Goal: Task Accomplishment & Management: Use online tool/utility

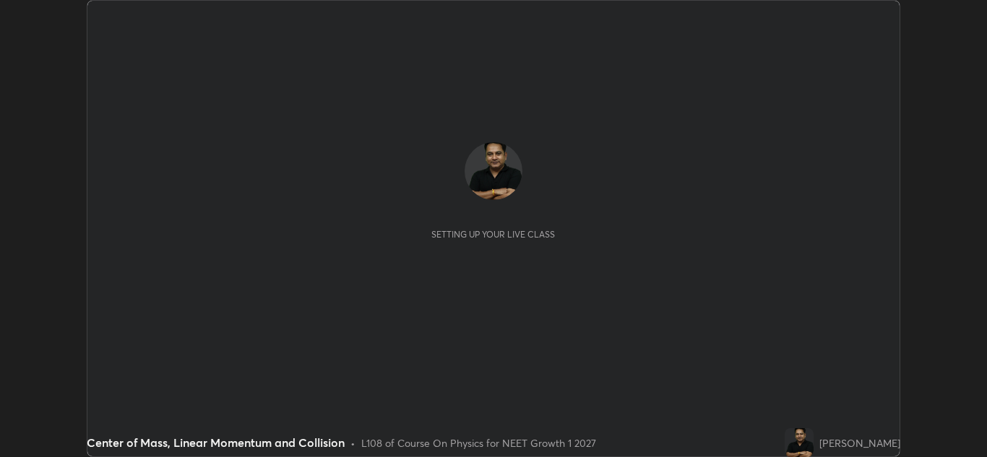
scroll to position [457, 987]
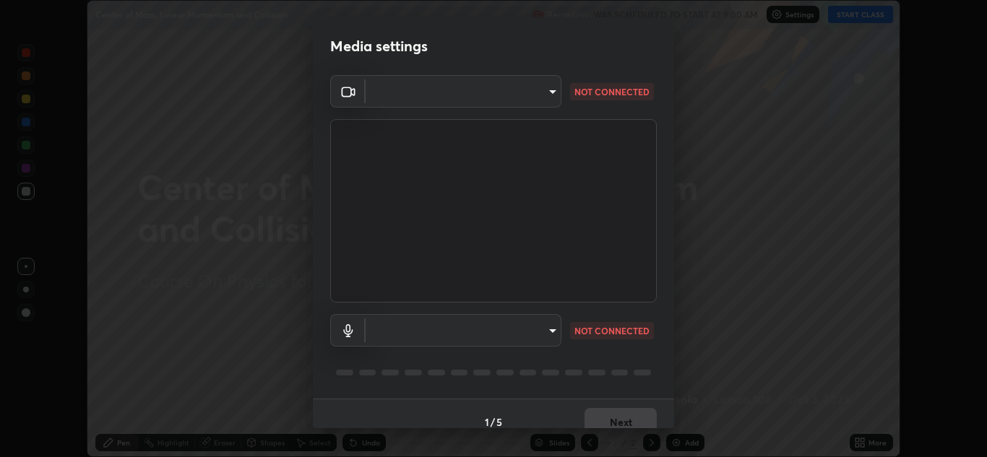
type input "1e49b53be58bf3658c32ba4c8e2538d2601885ca91182b01ba969948c87b8f29"
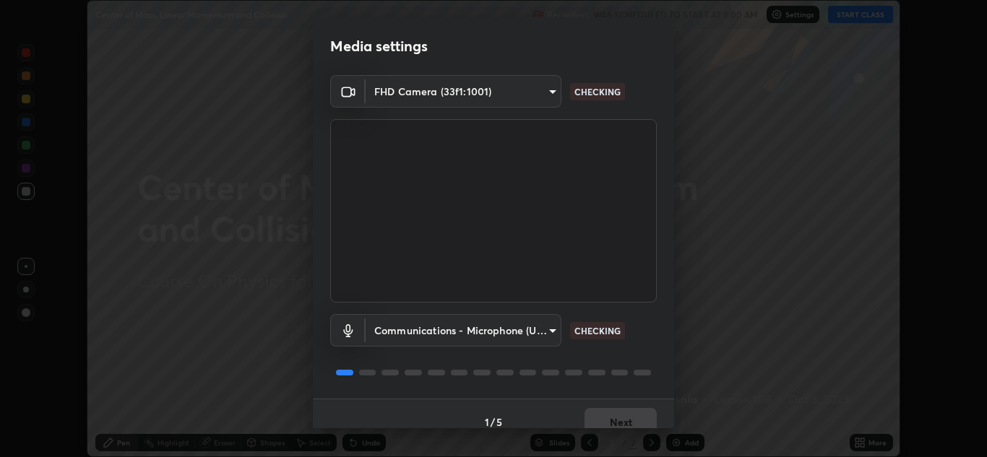
click at [522, 330] on body "Erase all Center of Mass, Linear Momentum and Collision Recording WAS SCHEDULED…" at bounding box center [493, 228] width 987 height 457
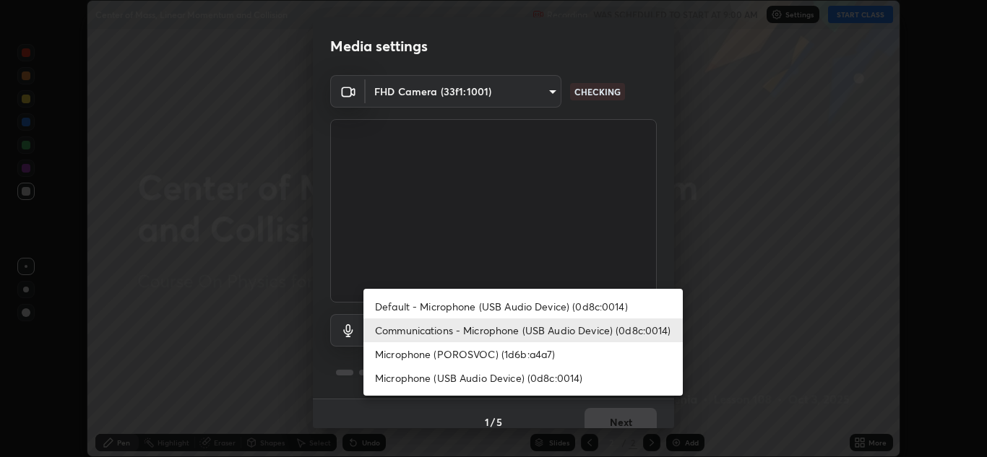
click at [516, 378] on li "Microphone (USB Audio Device) (0d8c:0014)" at bounding box center [522, 378] width 319 height 24
type input "f7c6ee8ef428f4c0c73a4799a386e724c784fa96b1b4d02d3a2d8c83d75c84bb"
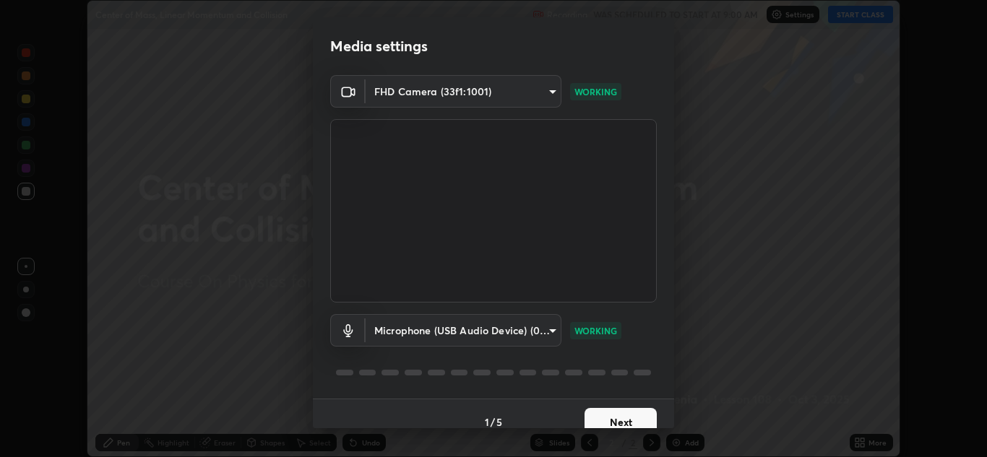
scroll to position [17, 0]
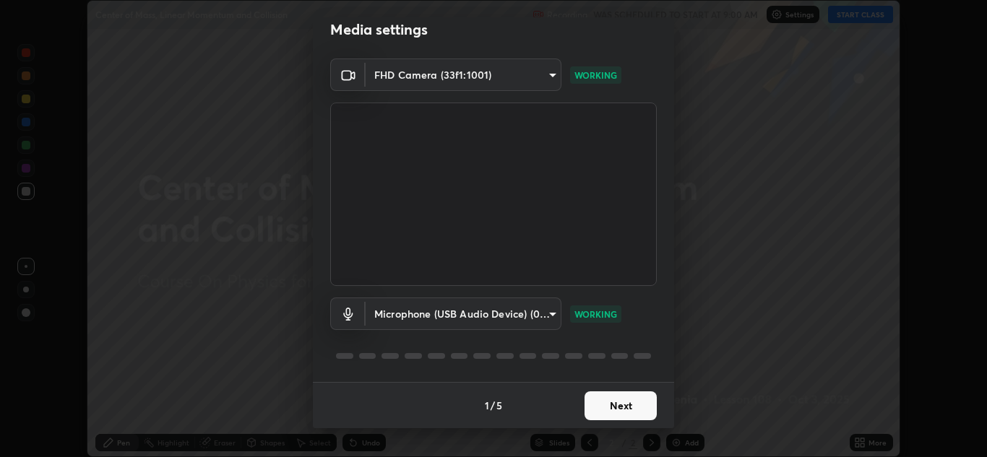
click at [621, 404] on button "Next" at bounding box center [620, 405] width 72 height 29
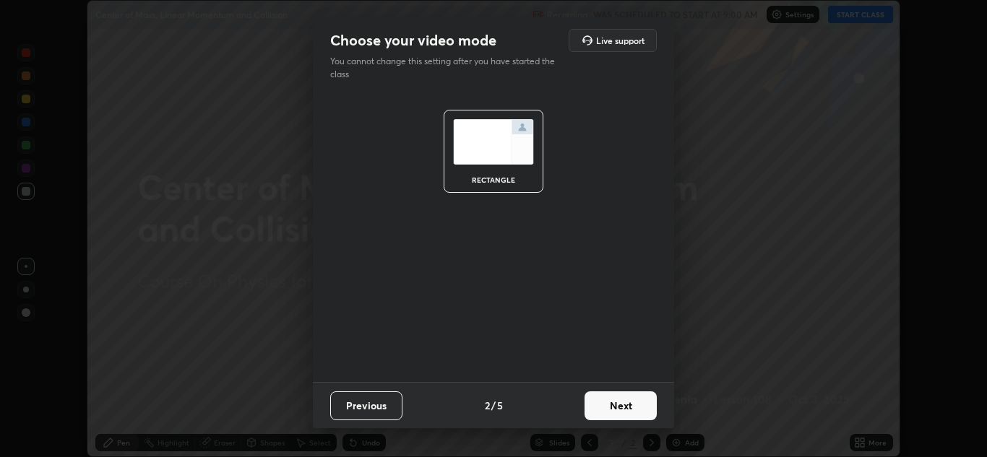
scroll to position [0, 0]
click at [622, 407] on button "Next" at bounding box center [620, 405] width 72 height 29
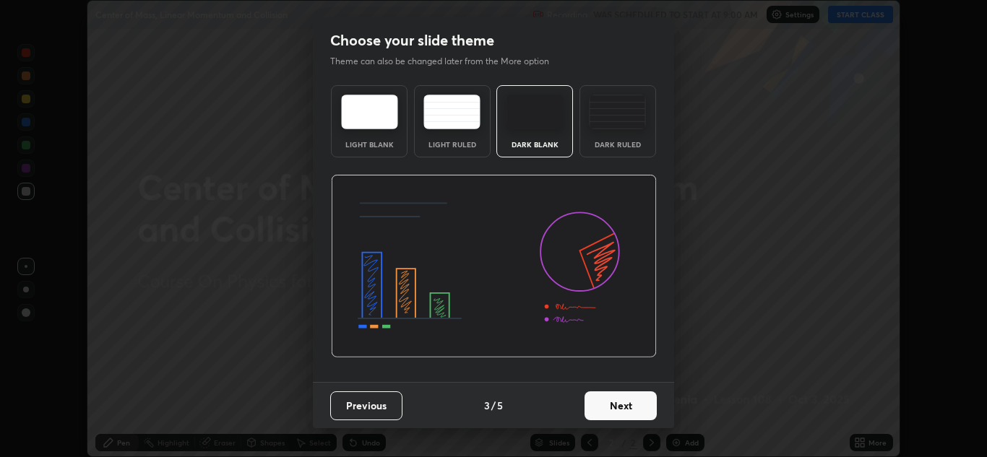
click at [625, 403] on button "Next" at bounding box center [620, 405] width 72 height 29
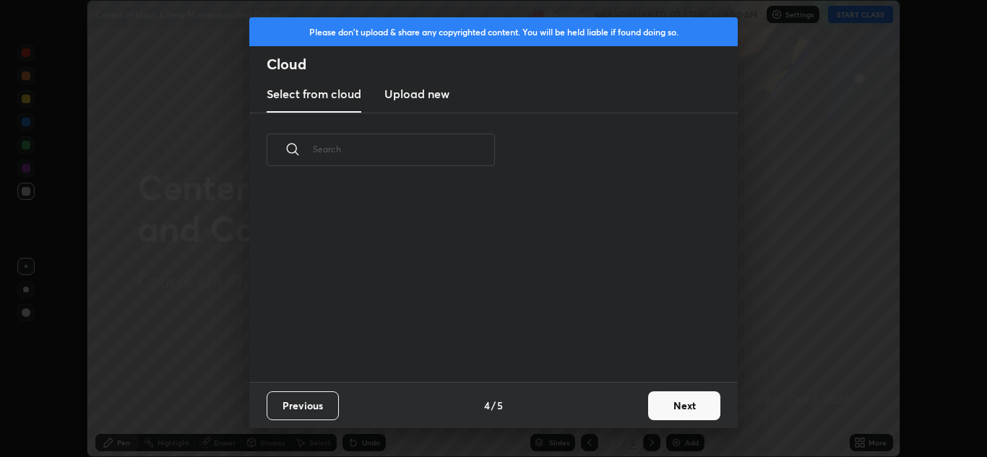
scroll to position [195, 464]
click at [433, 100] on h3 "Upload new" at bounding box center [416, 93] width 65 height 17
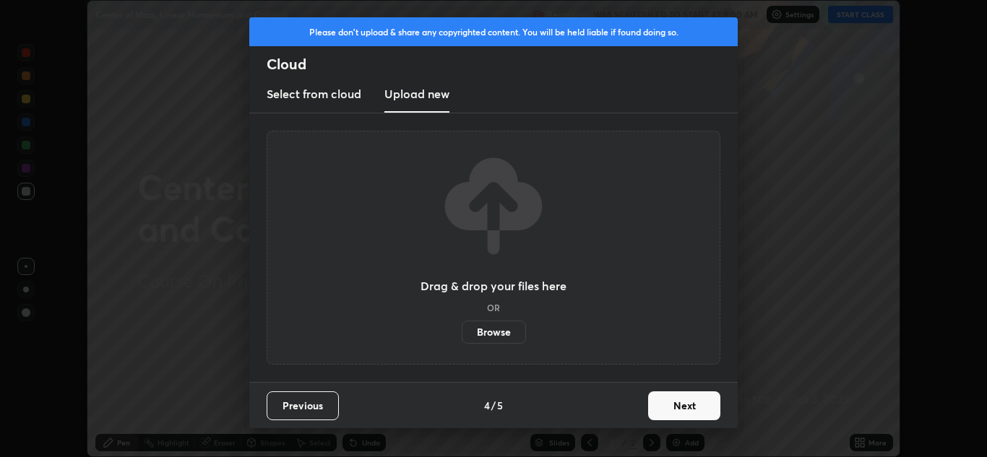
click at [495, 335] on label "Browse" at bounding box center [494, 332] width 64 height 23
click at [462, 335] on input "Browse" at bounding box center [462, 332] width 0 height 23
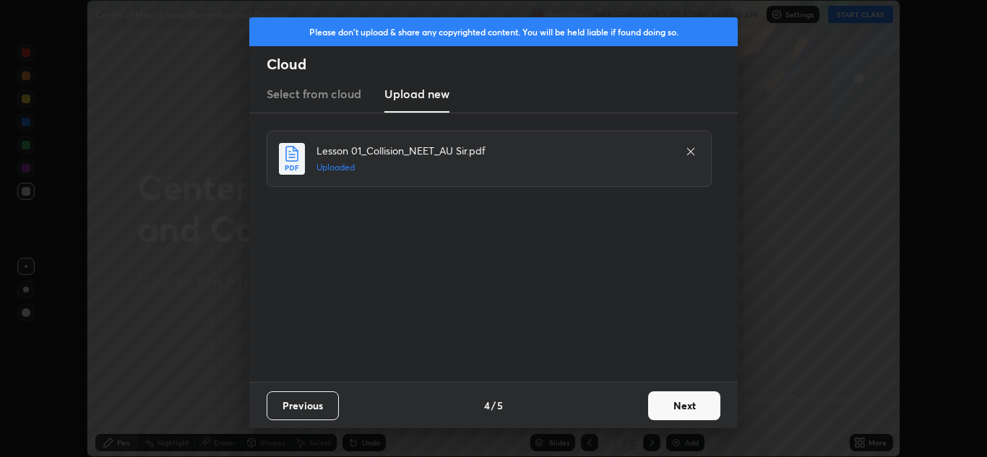
click at [689, 408] on button "Next" at bounding box center [684, 405] width 72 height 29
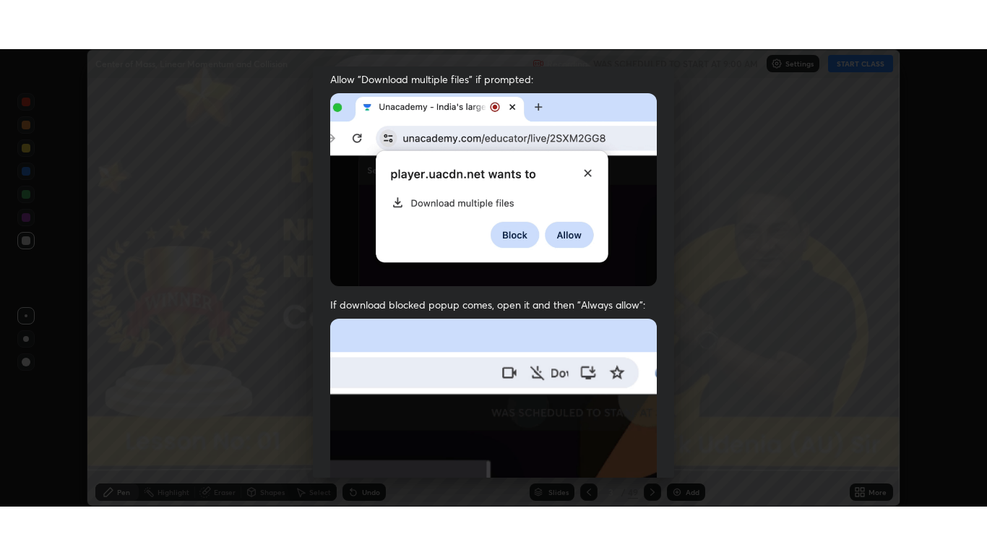
scroll to position [312, 0]
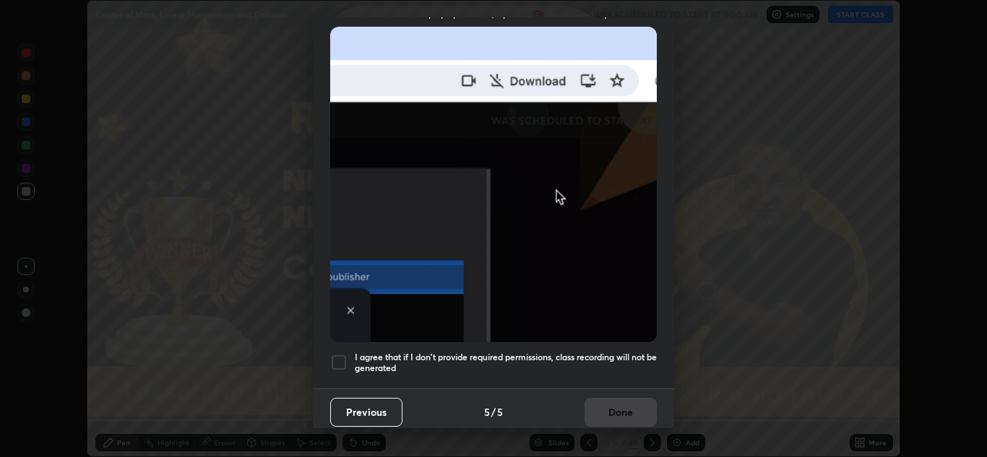
click at [341, 355] on div at bounding box center [338, 362] width 17 height 17
click at [614, 404] on button "Done" at bounding box center [620, 412] width 72 height 29
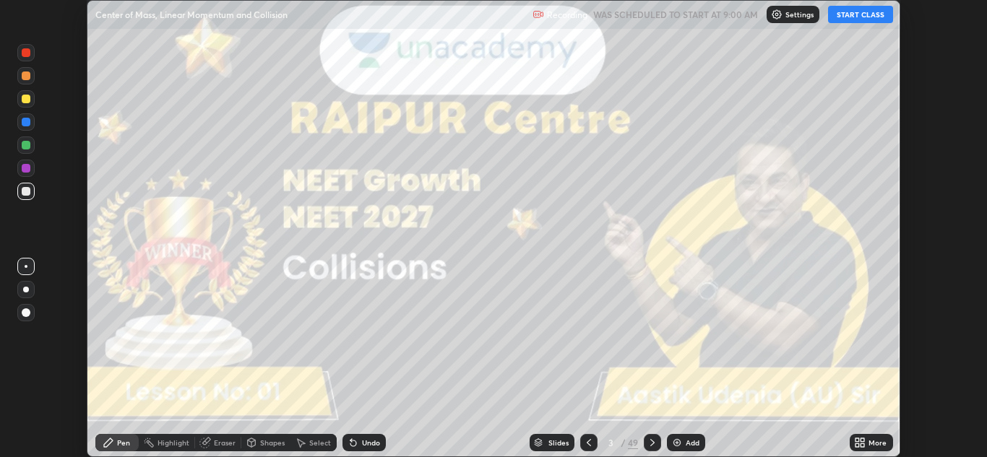
click at [862, 442] on icon at bounding box center [862, 440] width 4 height 4
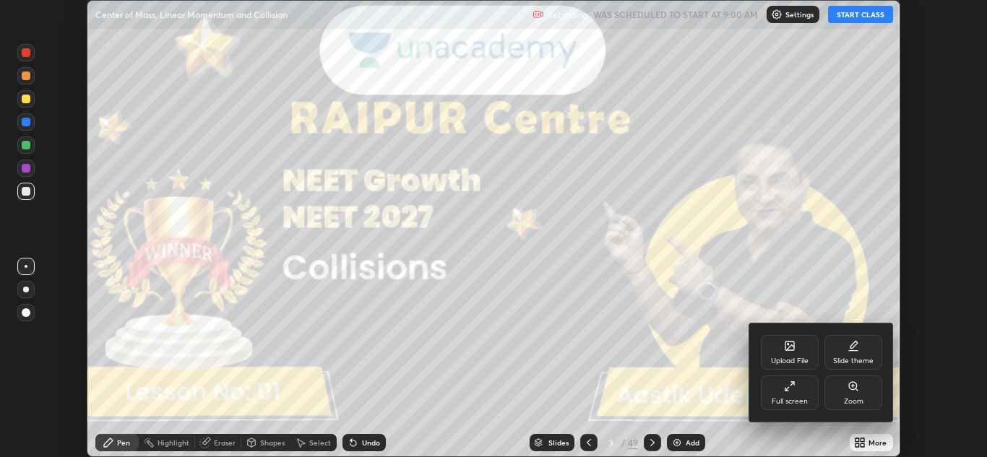
click at [794, 398] on div "Full screen" at bounding box center [789, 401] width 36 height 7
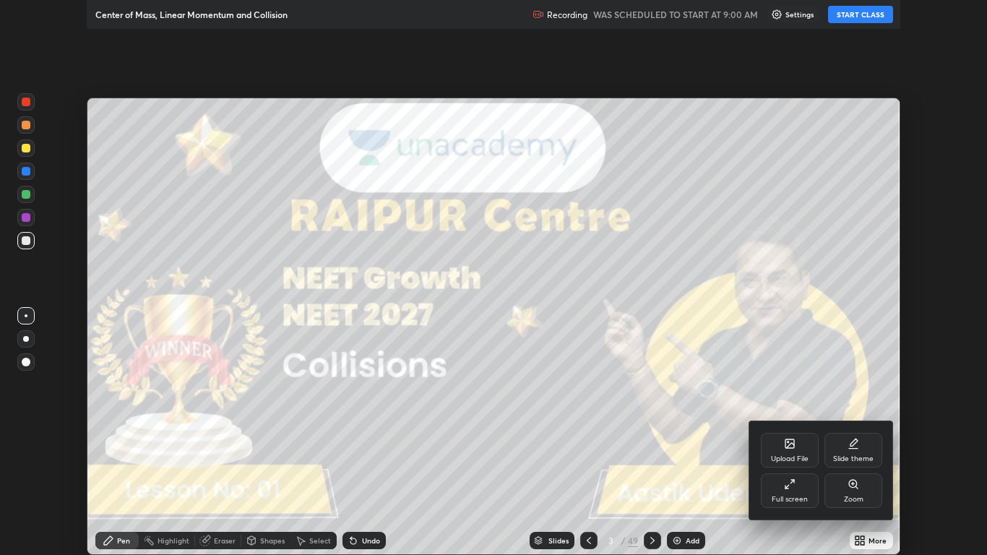
scroll to position [555, 987]
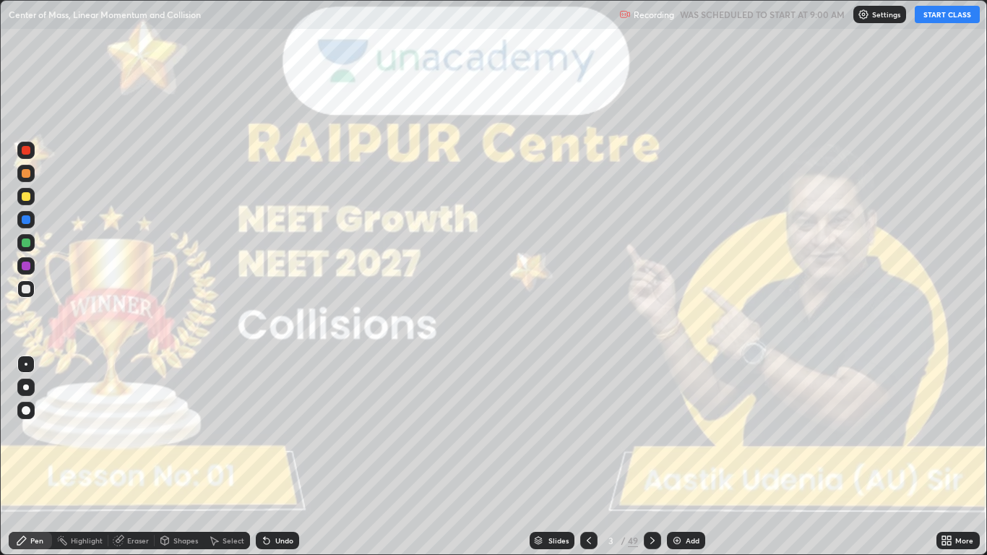
click at [932, 20] on button "START CLASS" at bounding box center [946, 14] width 65 height 17
click at [26, 387] on div at bounding box center [26, 387] width 6 height 6
click at [183, 456] on div "Shapes" at bounding box center [179, 540] width 49 height 17
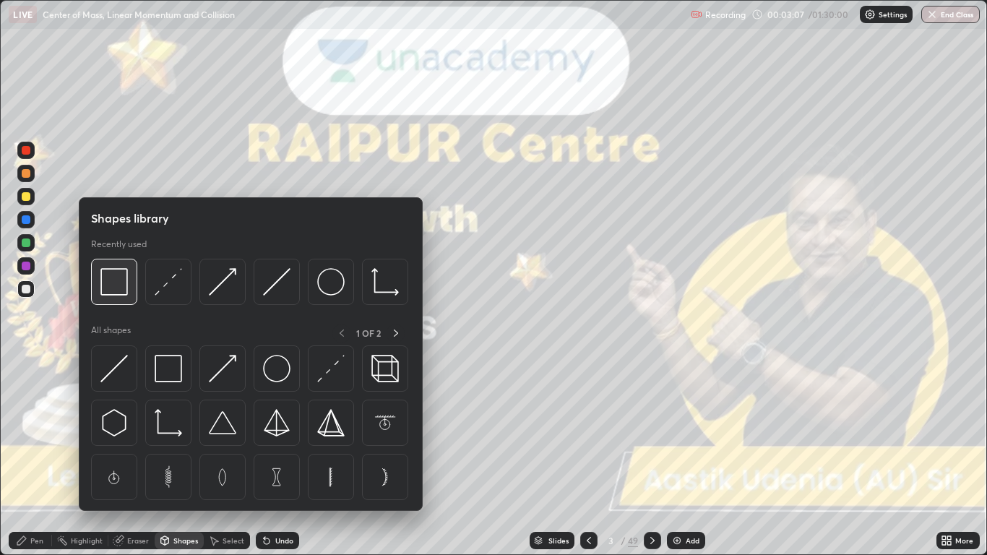
click at [116, 287] on img at bounding box center [113, 281] width 27 height 27
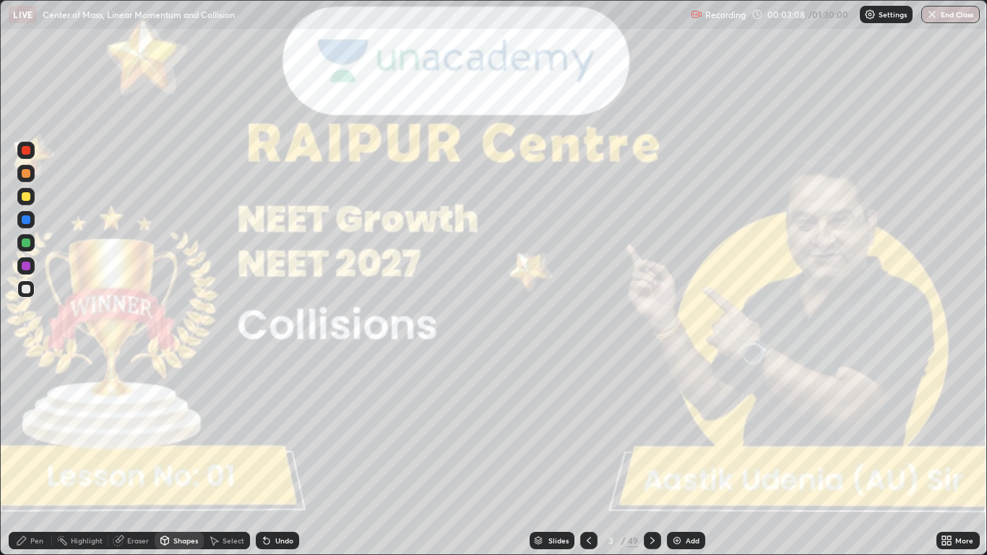
click at [32, 154] on div at bounding box center [25, 150] width 17 height 17
click at [635, 456] on div "49" at bounding box center [633, 540] width 10 height 13
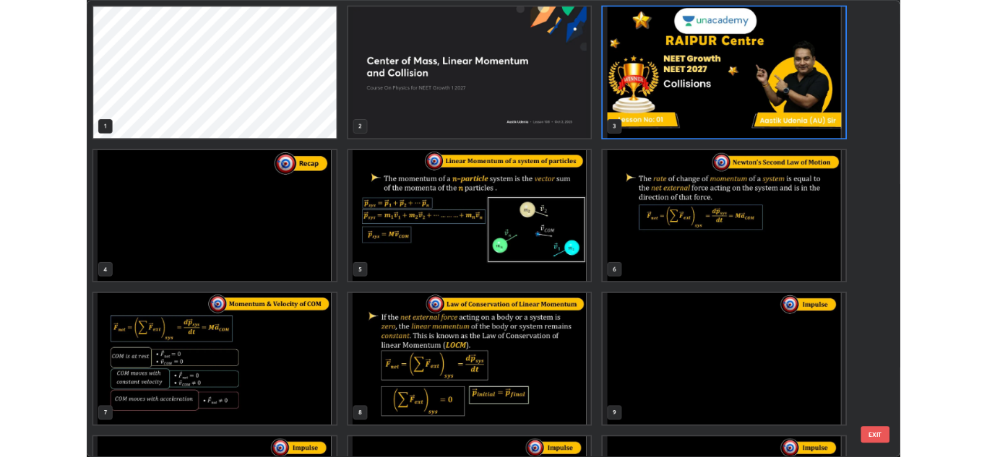
scroll to position [484, 0]
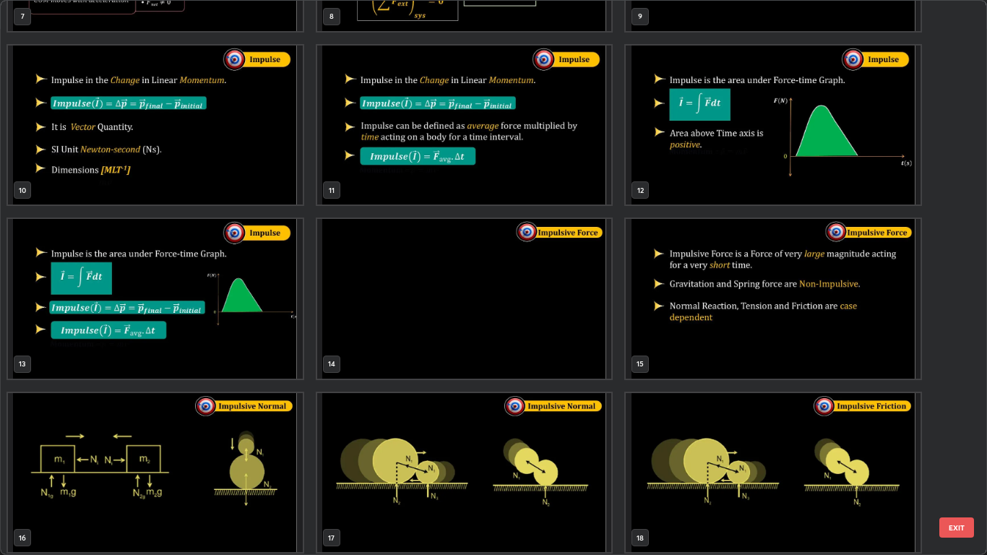
click at [958, 456] on button "EXIT" at bounding box center [956, 527] width 35 height 20
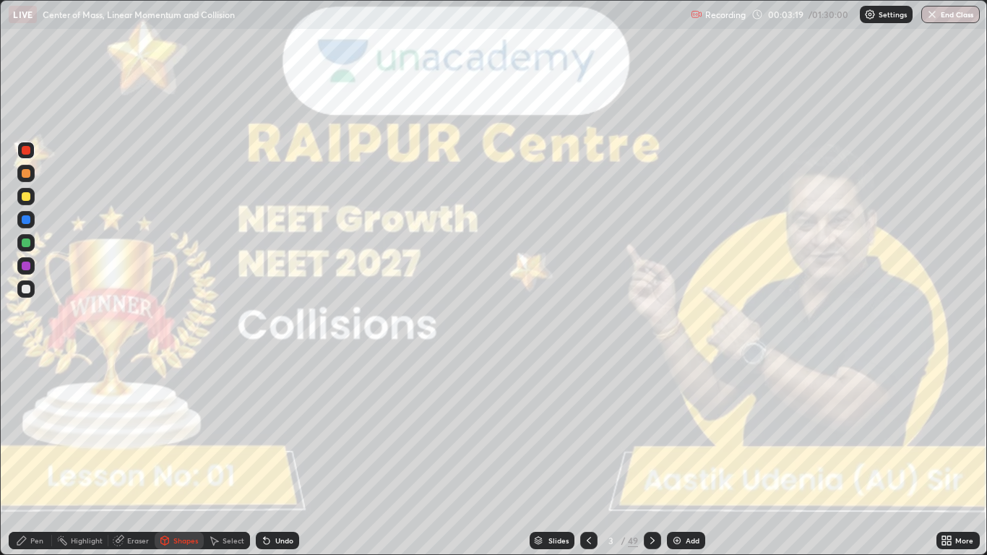
click at [653, 456] on icon at bounding box center [652, 540] width 12 height 12
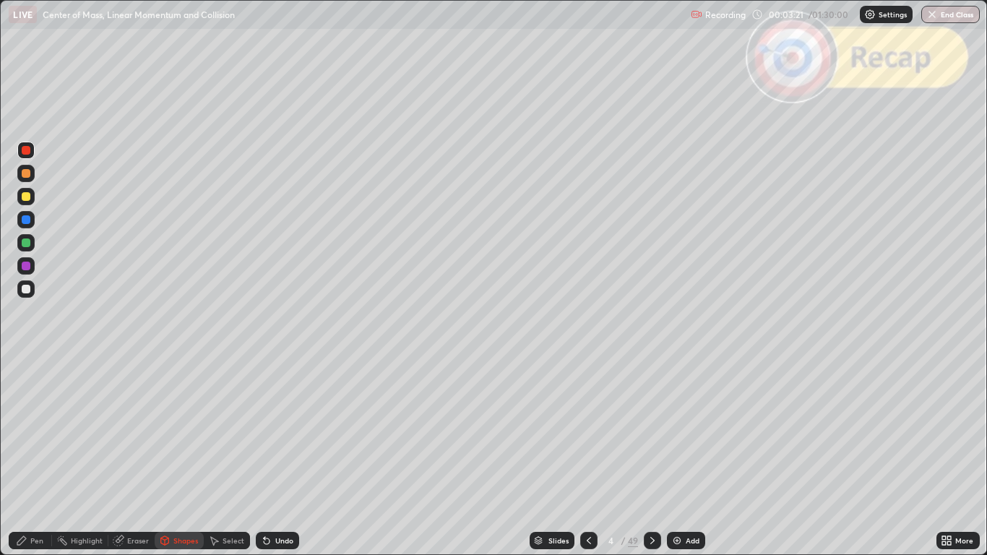
click at [651, 456] on icon at bounding box center [652, 540] width 12 height 12
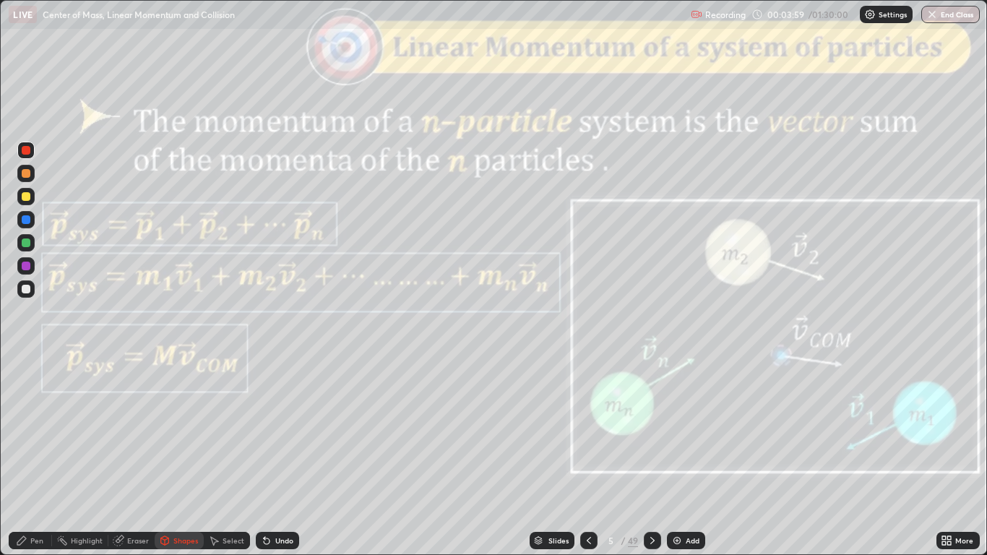
click at [652, 456] on icon at bounding box center [652, 540] width 12 height 12
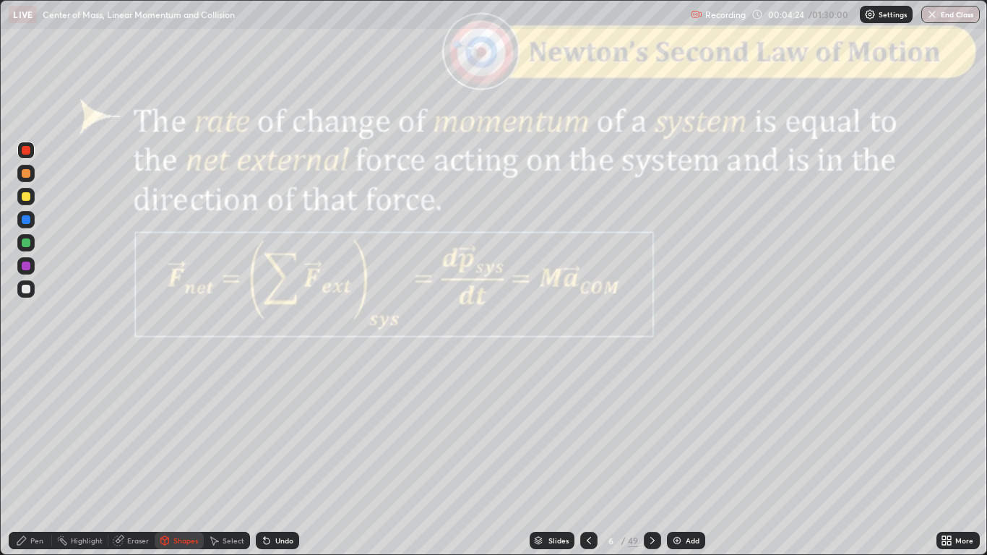
click at [646, 456] on div at bounding box center [652, 540] width 17 height 29
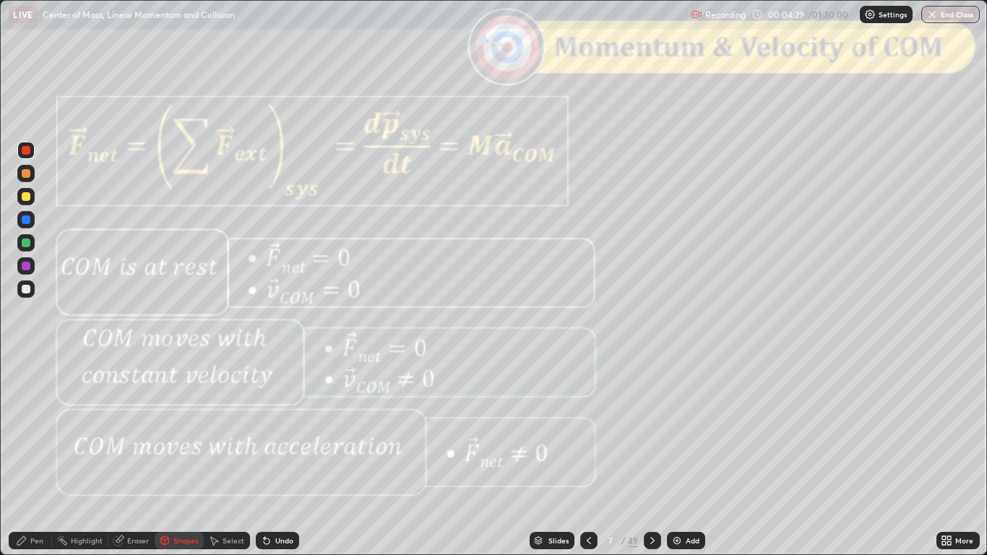
click at [646, 456] on icon at bounding box center [652, 540] width 12 height 12
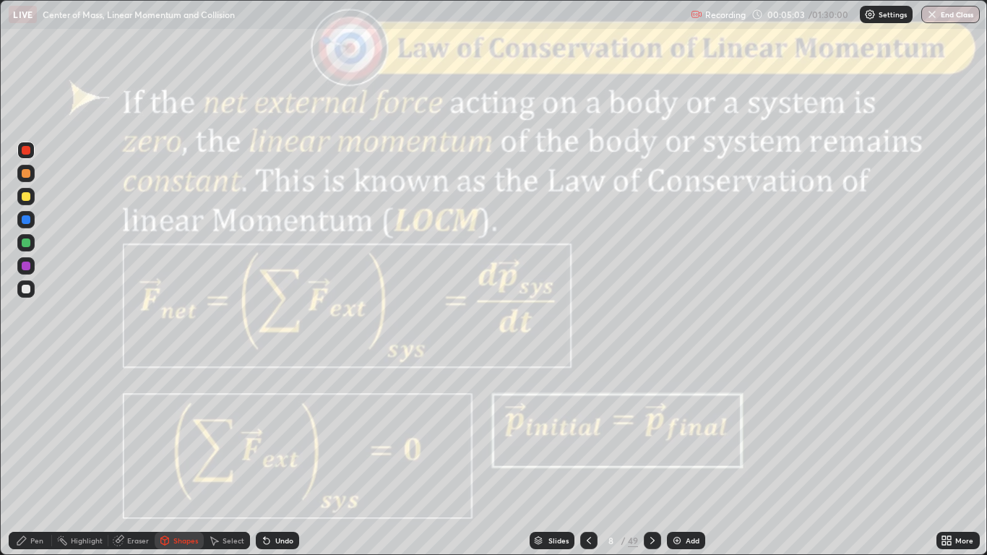
click at [651, 456] on icon at bounding box center [652, 540] width 12 height 12
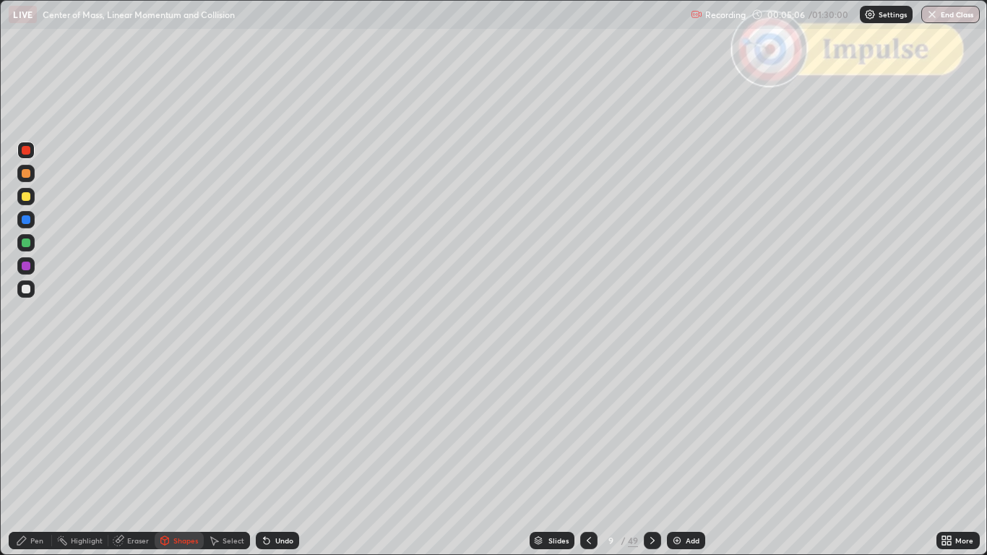
click at [943, 456] on icon at bounding box center [944, 543] width 4 height 4
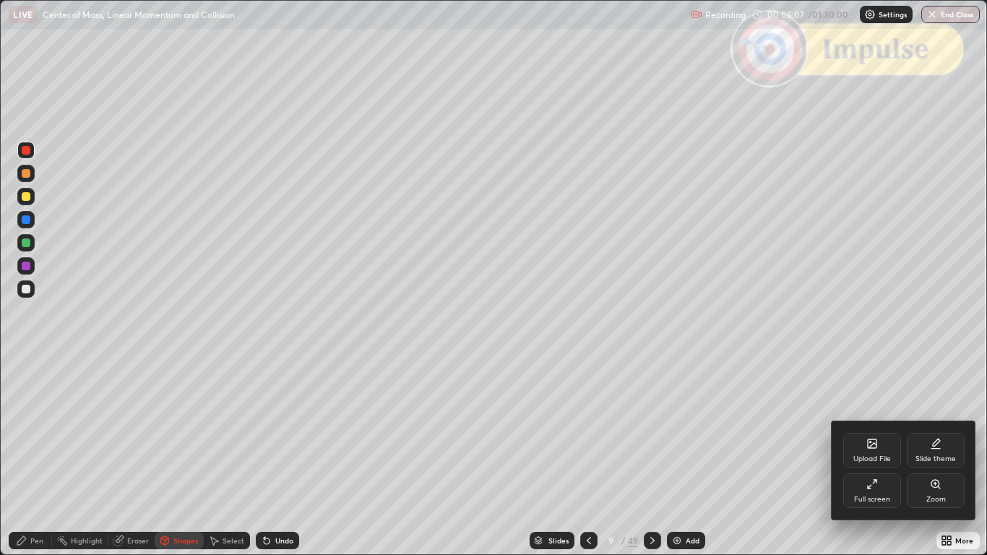
click at [868, 456] on icon at bounding box center [868, 486] width 3 height 3
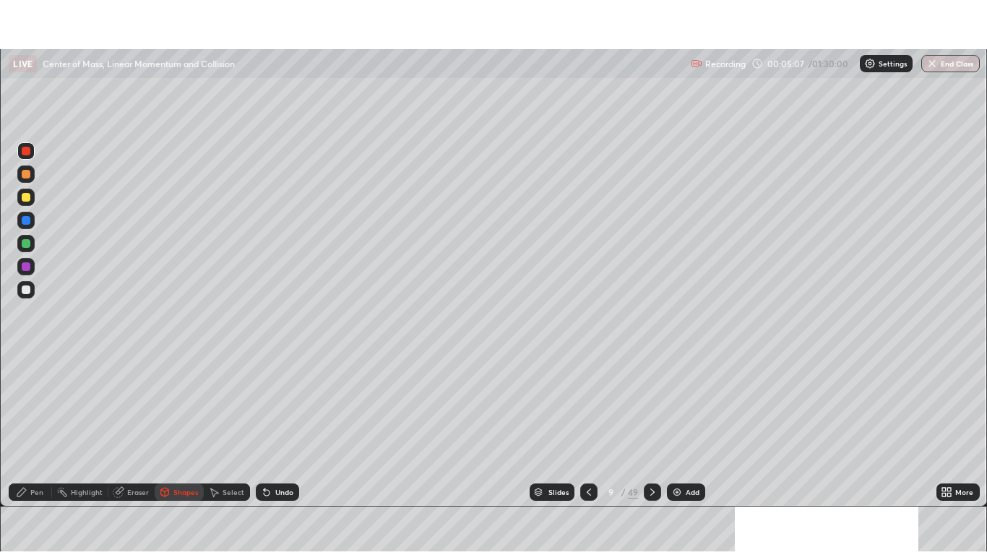
scroll to position [71766, 71236]
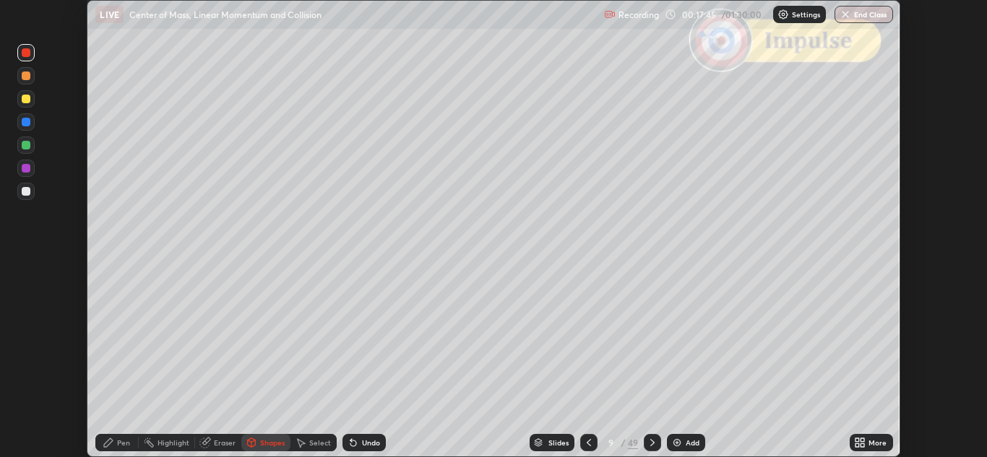
click at [856, 441] on icon at bounding box center [857, 440] width 4 height 4
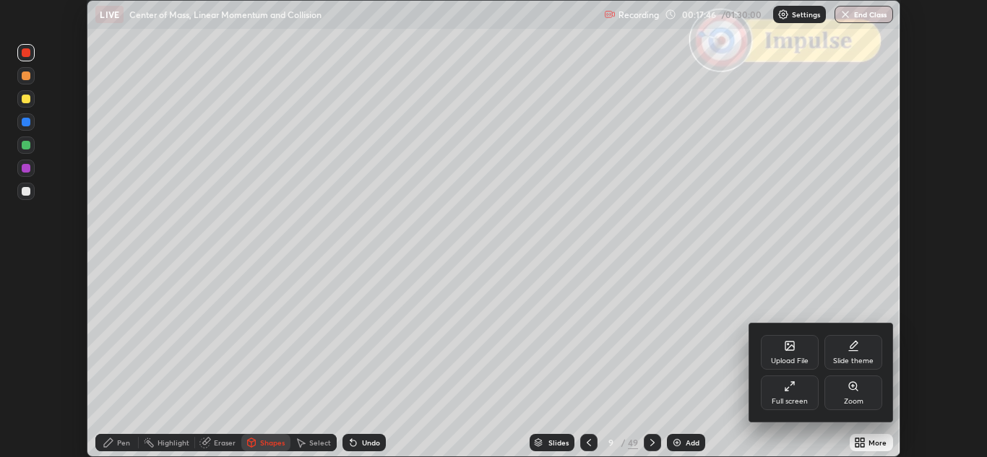
click at [784, 386] on icon at bounding box center [790, 387] width 12 height 12
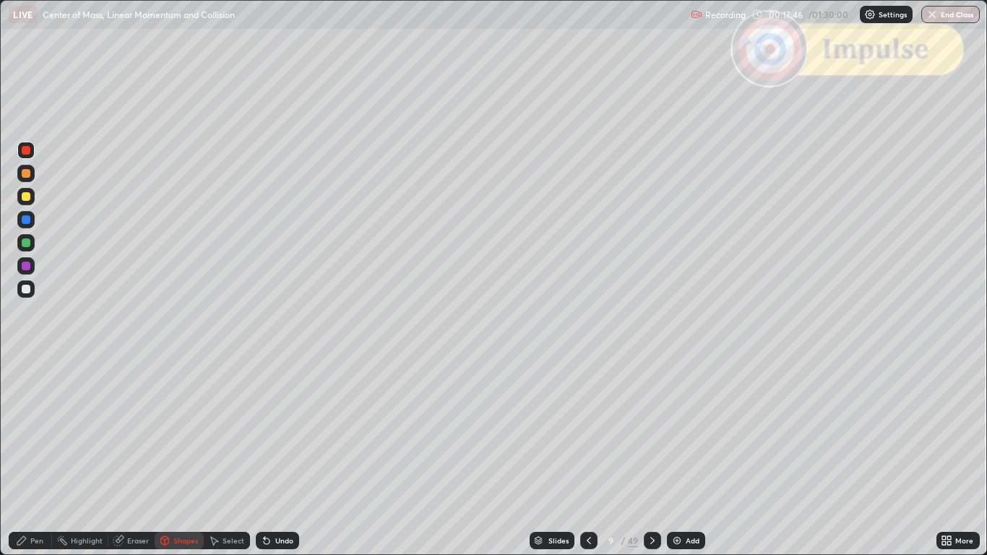
scroll to position [555, 987]
click at [651, 456] on icon at bounding box center [652, 540] width 12 height 12
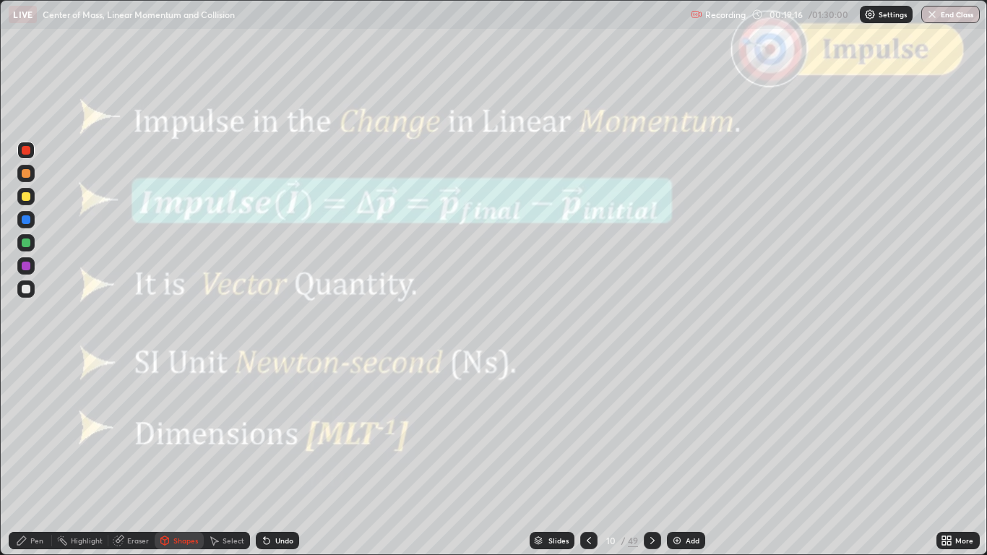
click at [30, 456] on div "Pen" at bounding box center [36, 540] width 13 height 7
click at [27, 294] on div at bounding box center [25, 288] width 17 height 17
click at [168, 456] on icon at bounding box center [165, 539] width 8 height 2
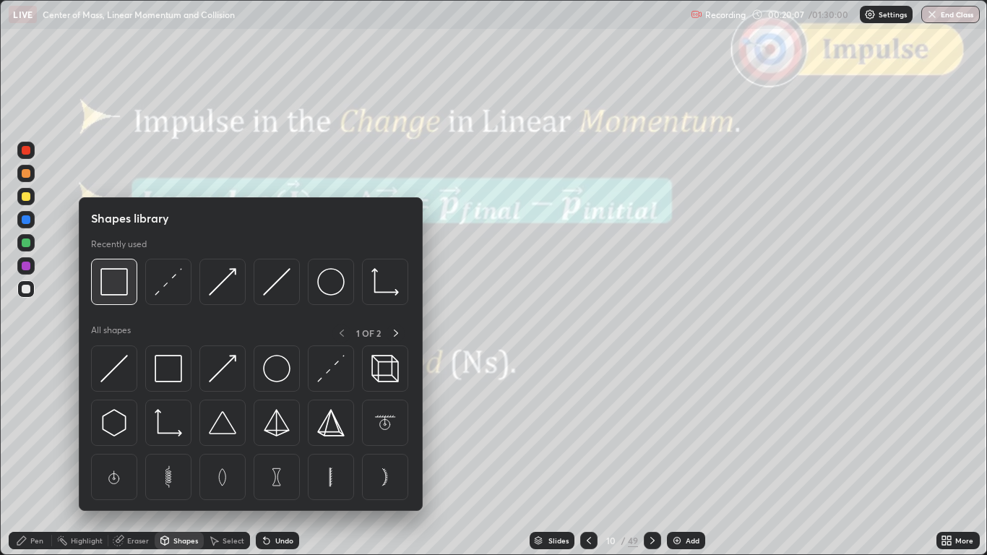
click at [115, 299] on div at bounding box center [114, 282] width 46 height 46
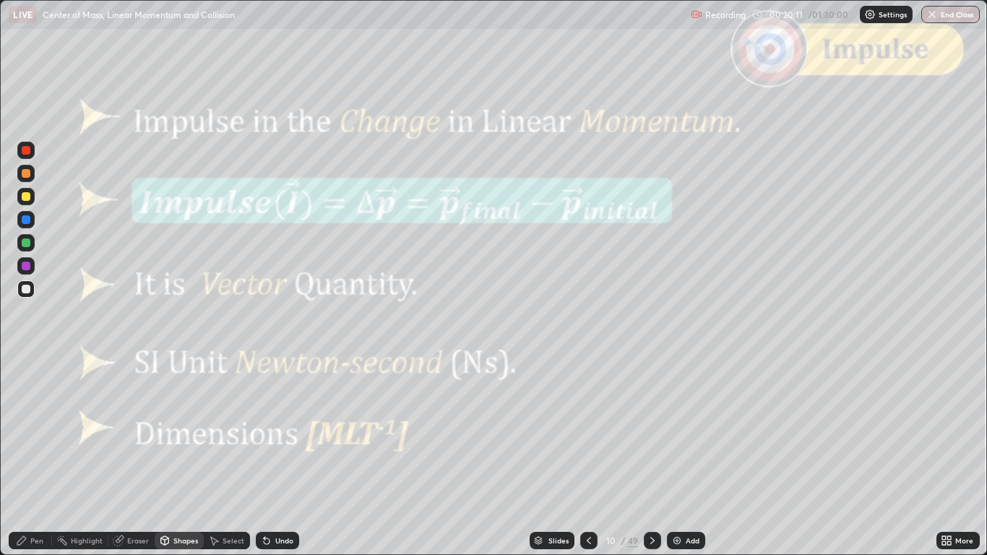
click at [280, 456] on div "Undo" at bounding box center [284, 540] width 18 height 7
click at [28, 152] on div at bounding box center [26, 150] width 9 height 9
click at [651, 456] on icon at bounding box center [652, 540] width 12 height 12
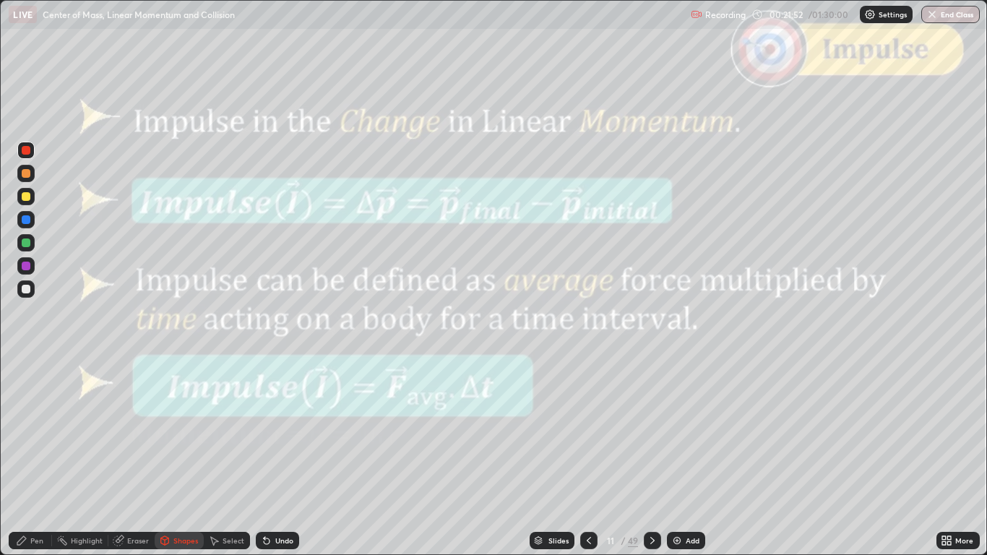
click at [287, 456] on div "Undo" at bounding box center [284, 540] width 18 height 7
click at [32, 456] on div "Pen" at bounding box center [36, 540] width 13 height 7
click at [185, 456] on div "Shapes" at bounding box center [185, 540] width 25 height 7
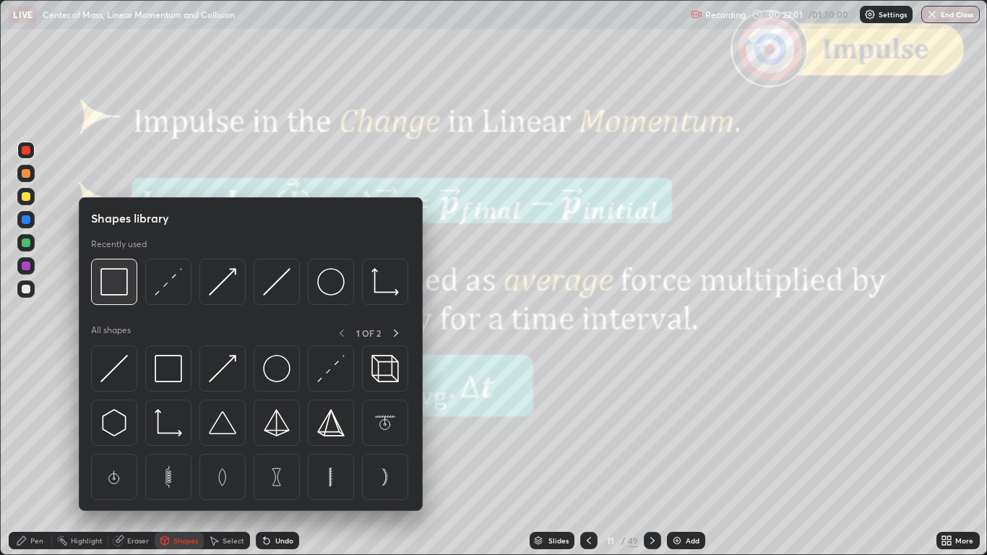
click at [117, 287] on img at bounding box center [113, 281] width 27 height 27
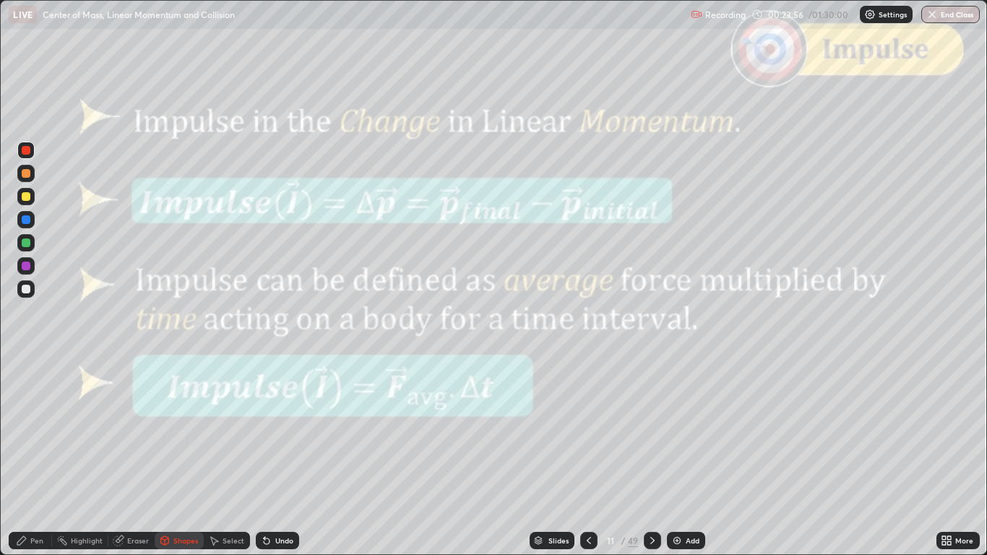
click at [651, 456] on icon at bounding box center [652, 540] width 4 height 7
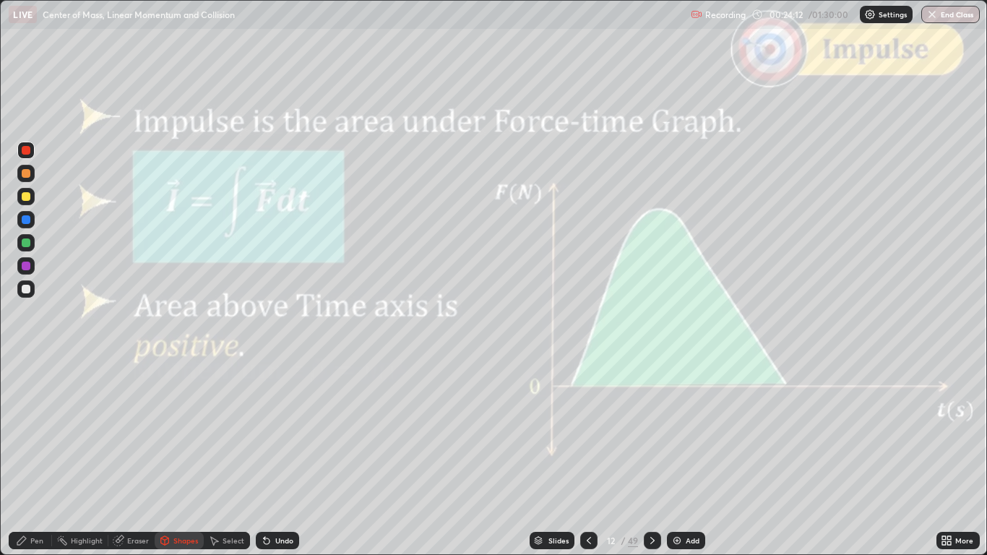
click at [37, 456] on div "Pen" at bounding box center [36, 540] width 13 height 7
click at [550, 456] on div "Slides" at bounding box center [551, 540] width 45 height 17
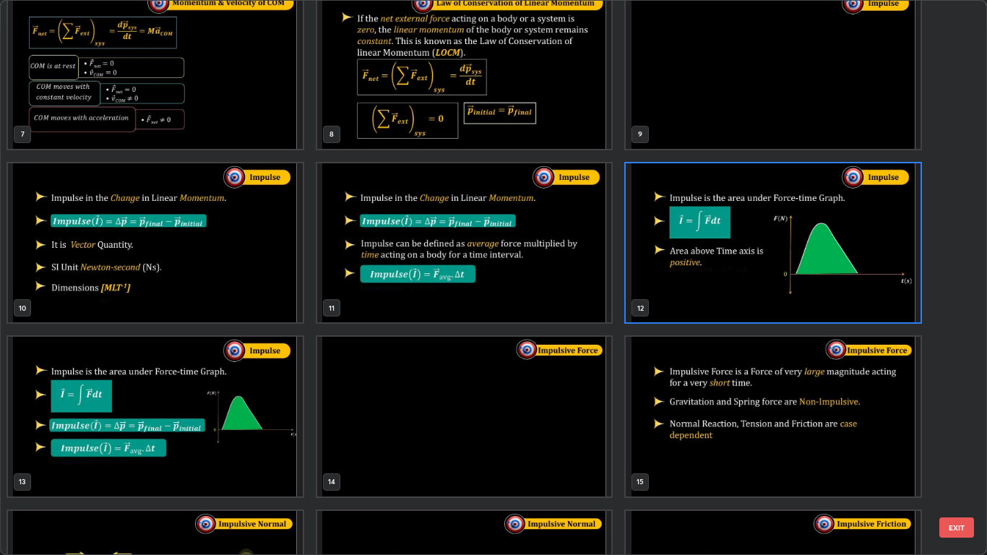
scroll to position [402, 0]
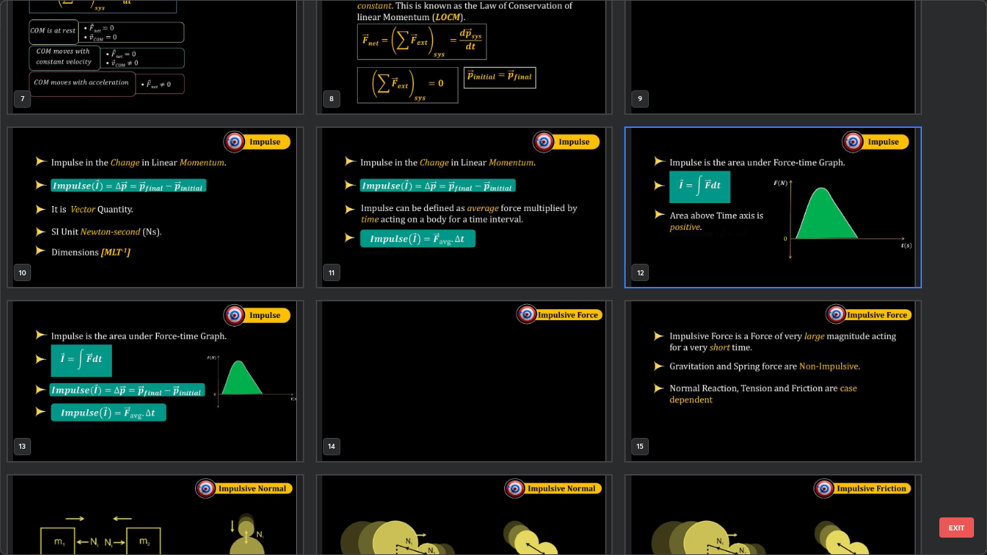
click at [958, 456] on button "EXIT" at bounding box center [956, 527] width 35 height 20
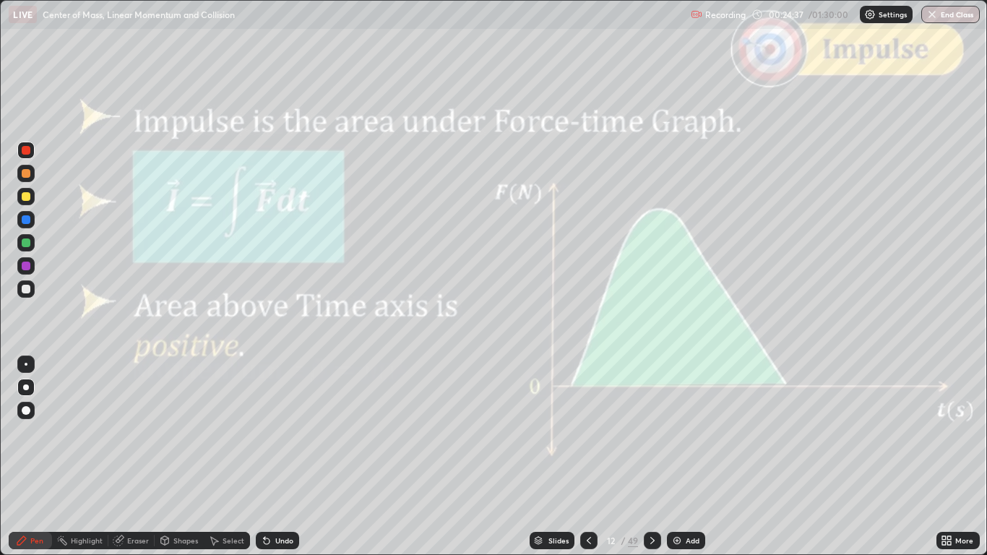
click at [649, 456] on icon at bounding box center [652, 540] width 12 height 12
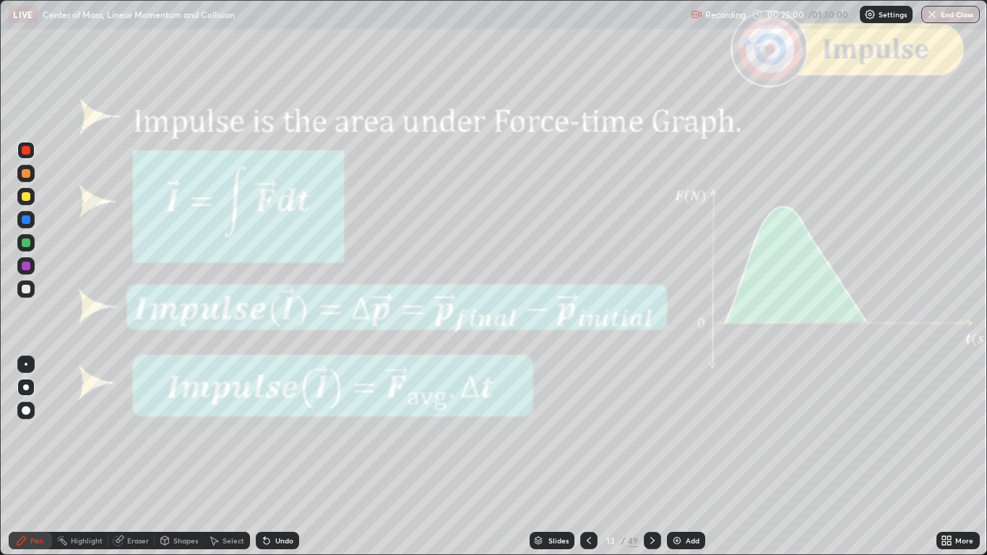
click at [648, 456] on icon at bounding box center [652, 540] width 12 height 12
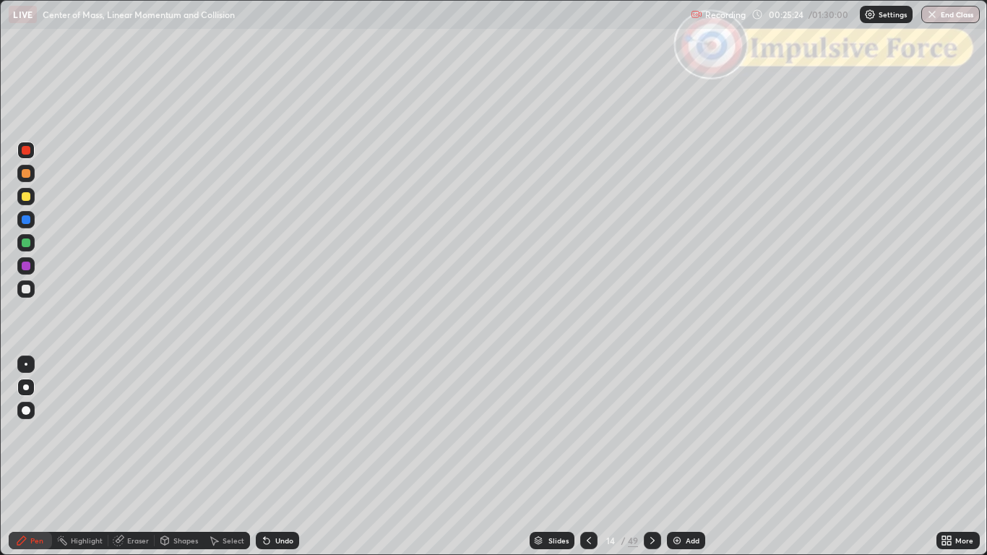
click at [651, 456] on icon at bounding box center [652, 540] width 12 height 12
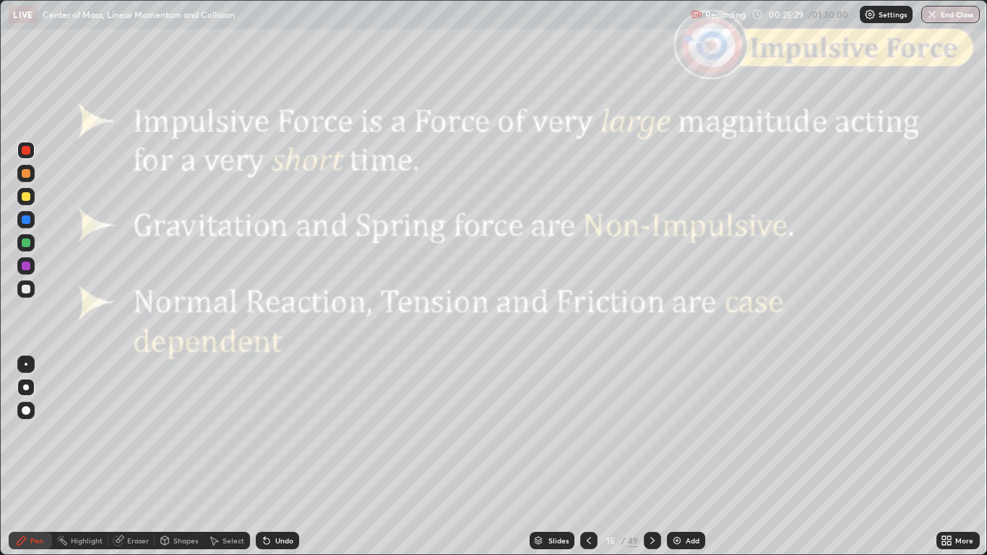
click at [176, 456] on div "Shapes" at bounding box center [185, 540] width 25 height 7
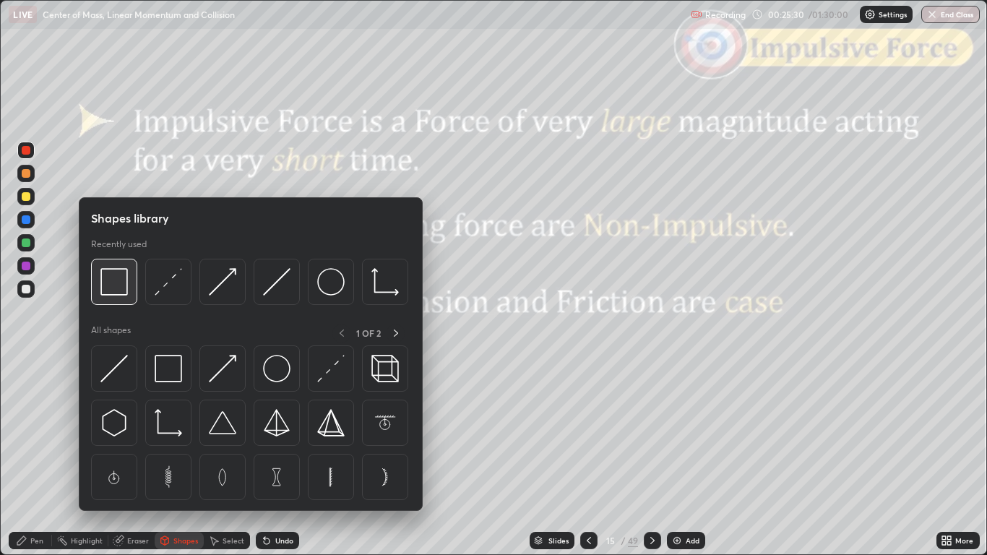
click at [119, 291] on img at bounding box center [113, 281] width 27 height 27
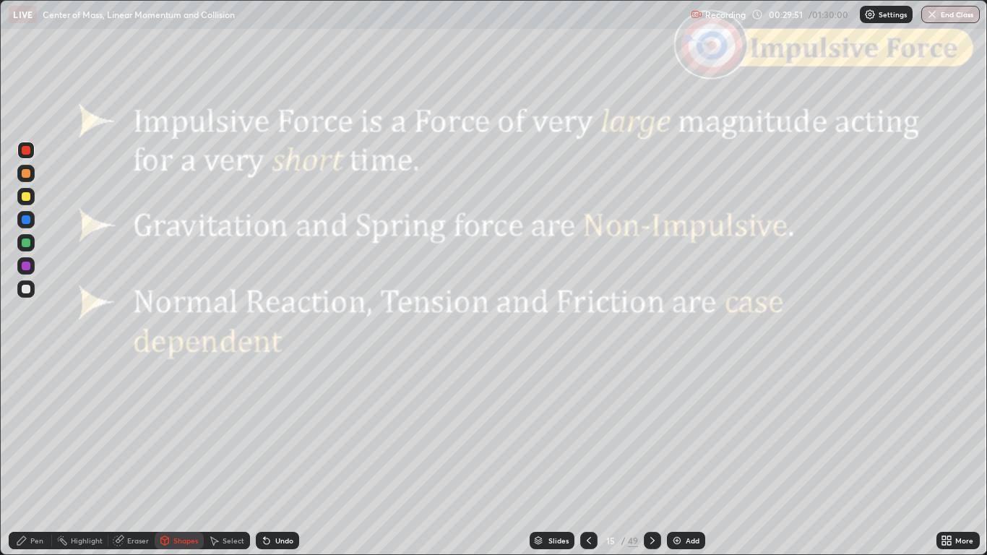
click at [651, 456] on icon at bounding box center [652, 540] width 12 height 12
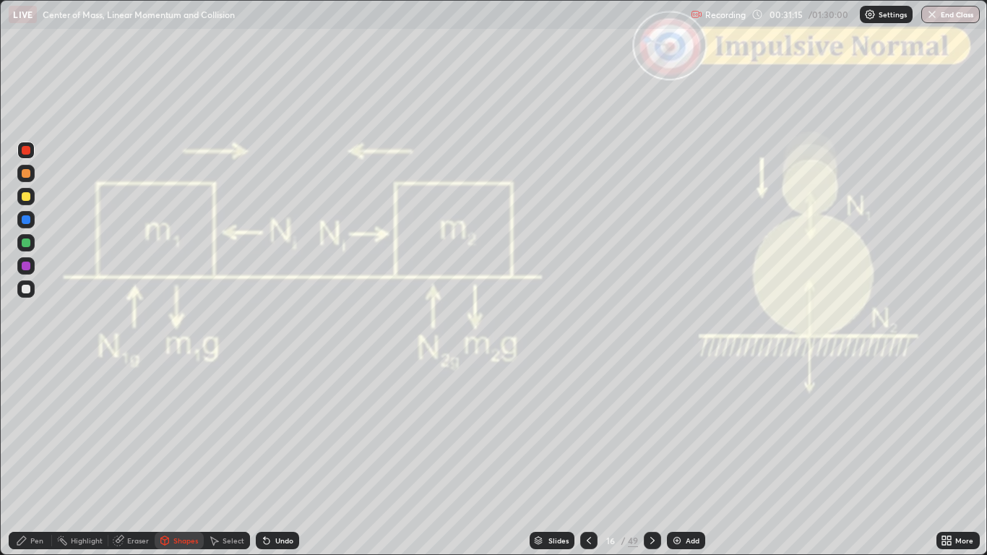
click at [26, 456] on icon at bounding box center [22, 540] width 12 height 12
click at [649, 456] on icon at bounding box center [652, 540] width 12 height 12
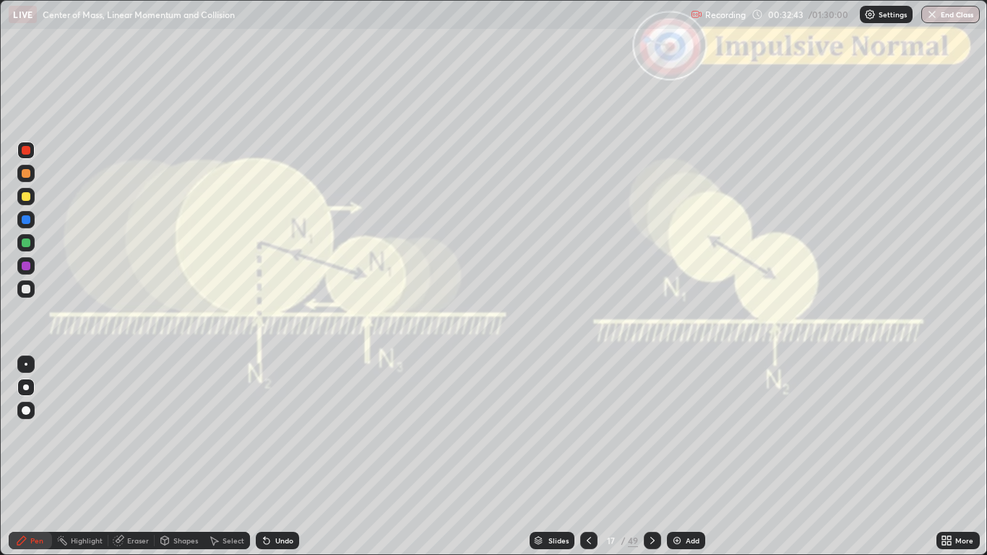
click at [286, 456] on div "Undo" at bounding box center [277, 540] width 43 height 17
click at [184, 456] on div "Shapes" at bounding box center [179, 540] width 49 height 17
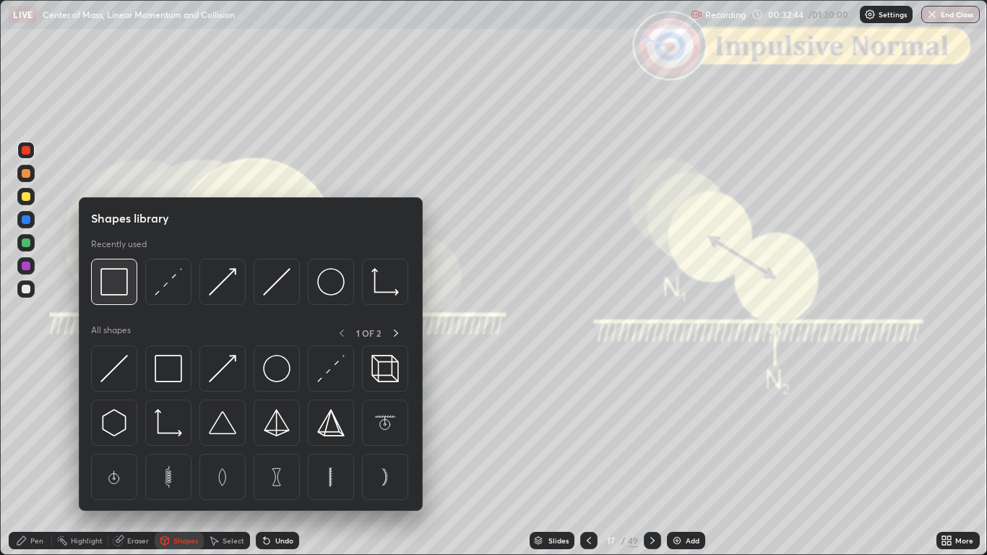
click at [118, 299] on div at bounding box center [114, 282] width 46 height 46
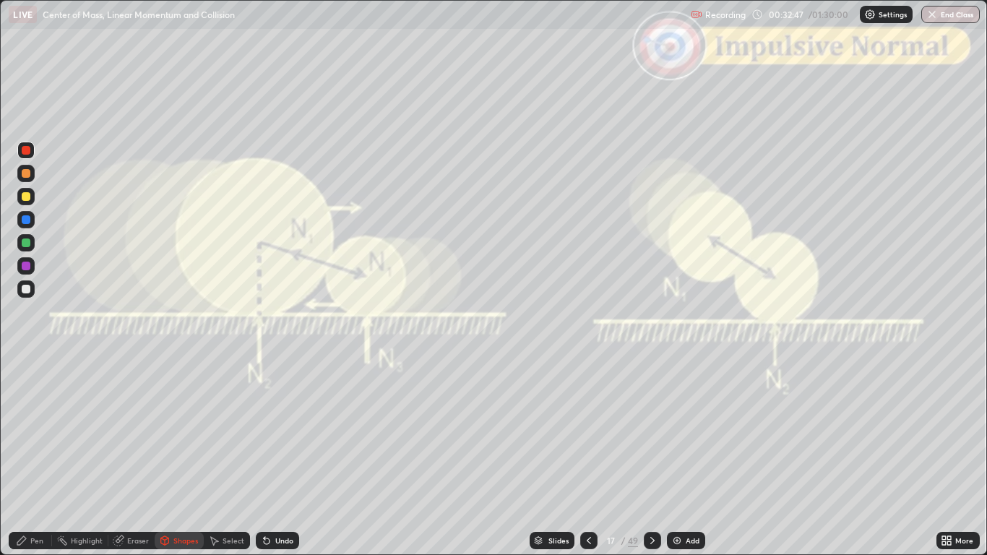
click at [15, 456] on div "Pen" at bounding box center [30, 540] width 43 height 17
click at [179, 456] on div "Shapes" at bounding box center [185, 540] width 25 height 7
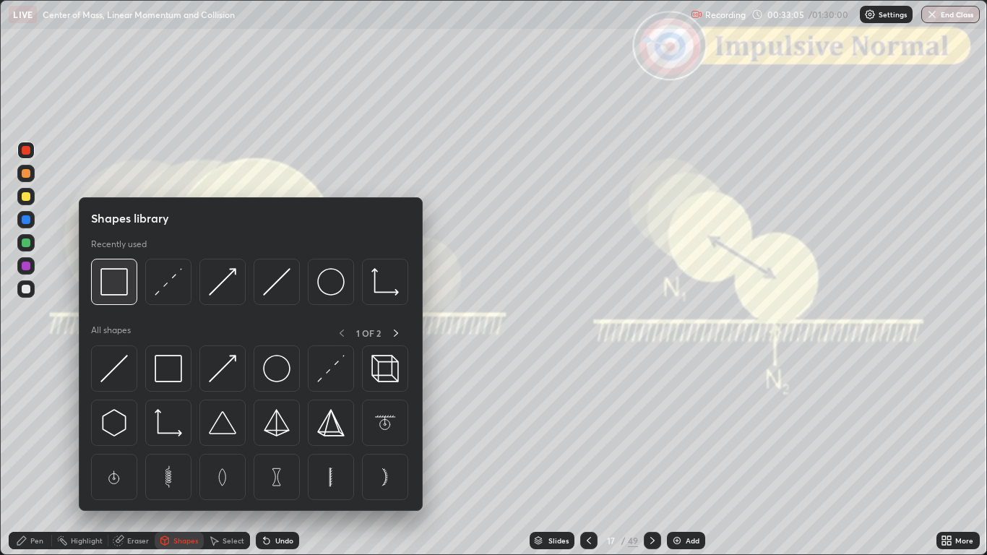
click at [120, 294] on img at bounding box center [113, 281] width 27 height 27
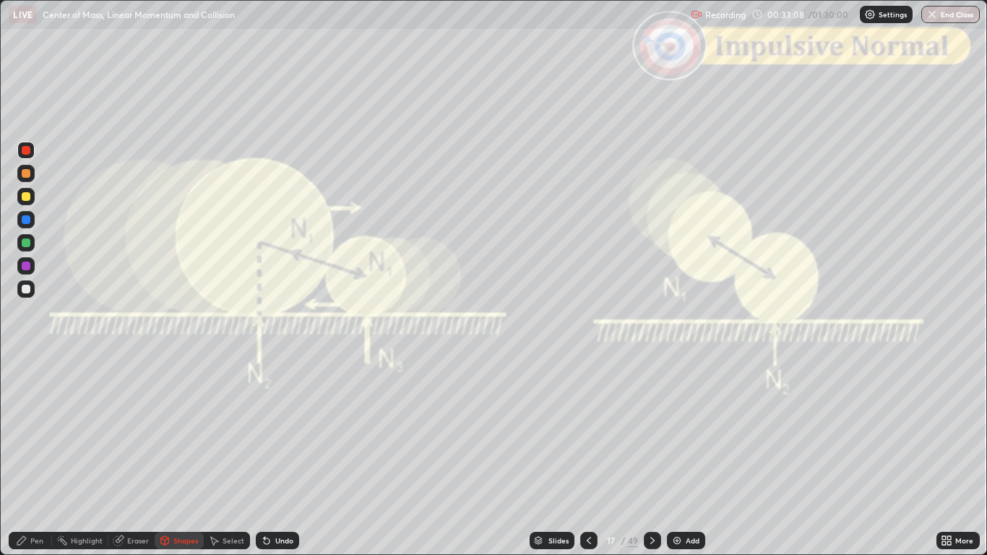
click at [33, 456] on div "Pen" at bounding box center [30, 540] width 43 height 17
click at [649, 456] on icon at bounding box center [652, 540] width 12 height 12
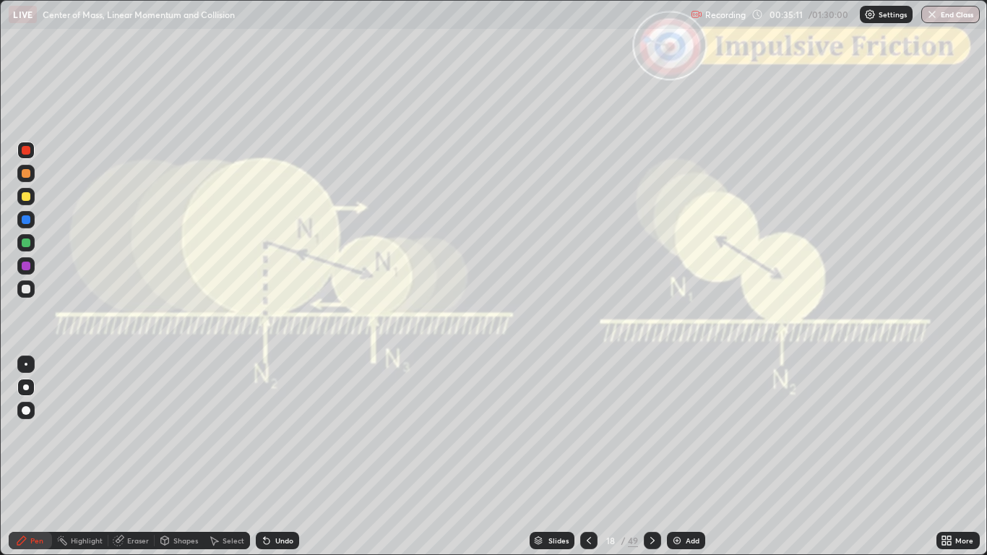
click at [651, 456] on icon at bounding box center [652, 540] width 12 height 12
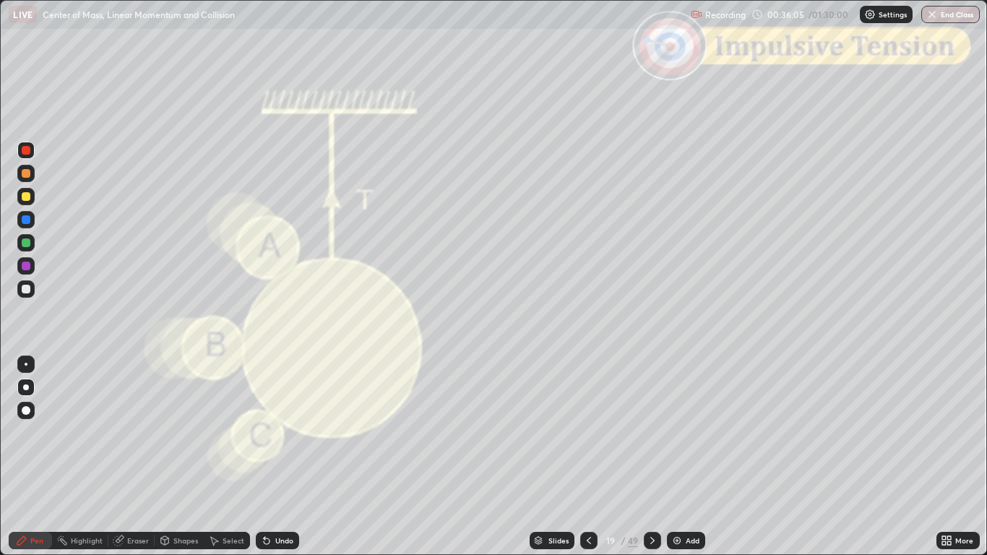
click at [272, 456] on div "Undo" at bounding box center [277, 540] width 43 height 17
click at [651, 456] on icon at bounding box center [652, 540] width 12 height 12
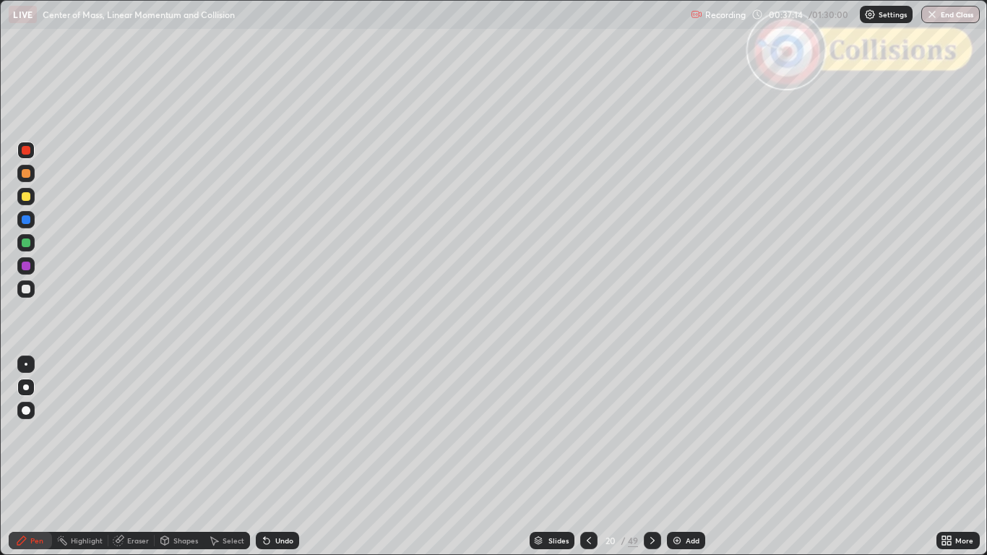
click at [25, 289] on div at bounding box center [26, 289] width 9 height 9
click at [286, 456] on div "Undo" at bounding box center [277, 540] width 43 height 17
click at [281, 456] on div "Undo" at bounding box center [284, 540] width 18 height 7
click at [29, 173] on div at bounding box center [26, 173] width 9 height 9
click at [282, 456] on div "Undo" at bounding box center [277, 540] width 43 height 17
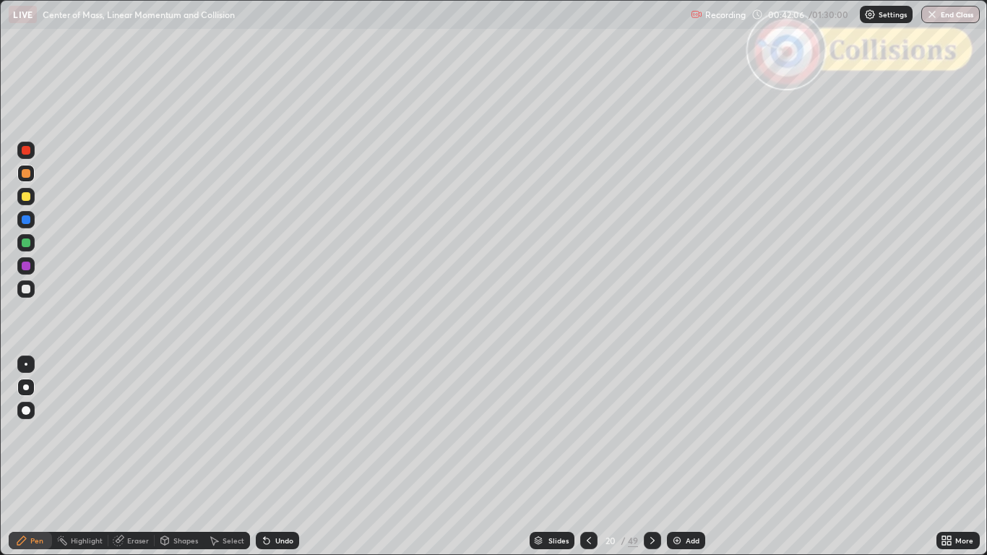
click at [281, 456] on div "Undo" at bounding box center [284, 540] width 18 height 7
click at [189, 456] on div "Shapes" at bounding box center [185, 540] width 25 height 7
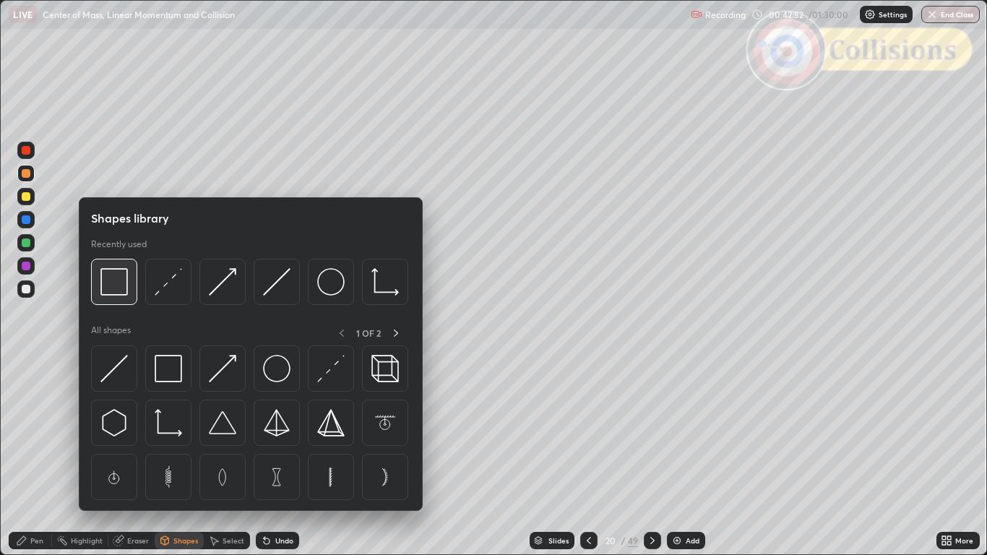
click at [134, 290] on div at bounding box center [114, 282] width 46 height 46
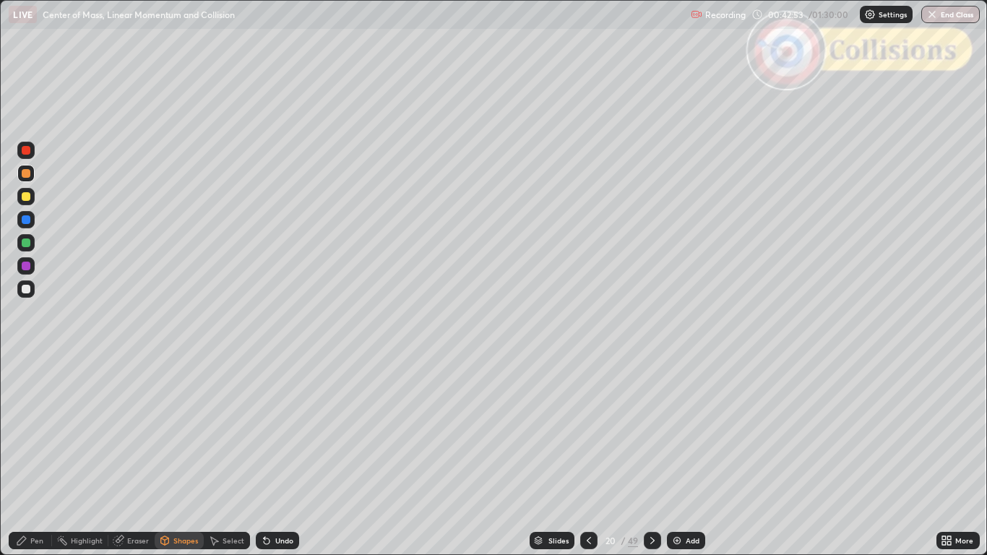
click at [30, 157] on div at bounding box center [25, 150] width 17 height 17
click at [34, 456] on div "Pen" at bounding box center [36, 540] width 13 height 7
click at [651, 456] on icon at bounding box center [652, 540] width 12 height 12
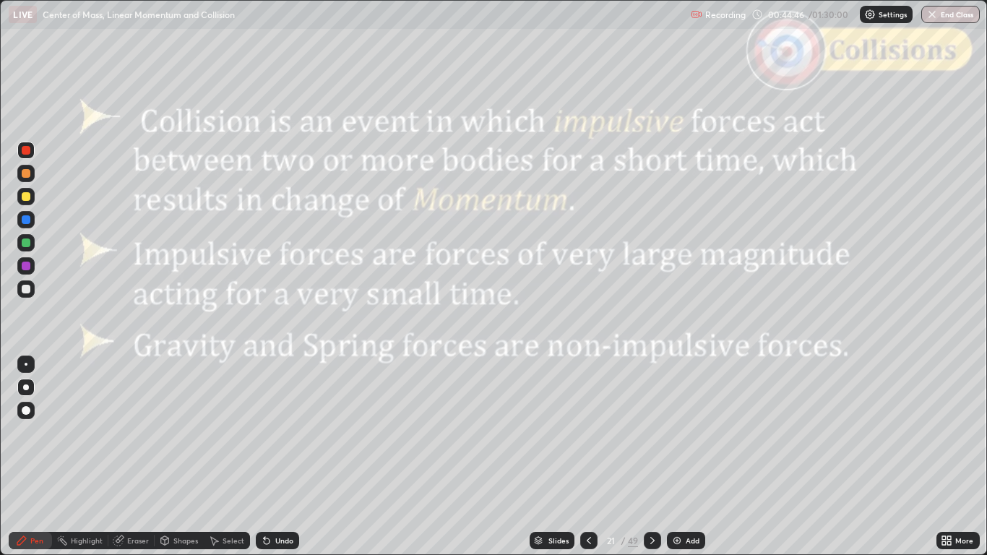
click at [183, 456] on div "Shapes" at bounding box center [185, 540] width 25 height 7
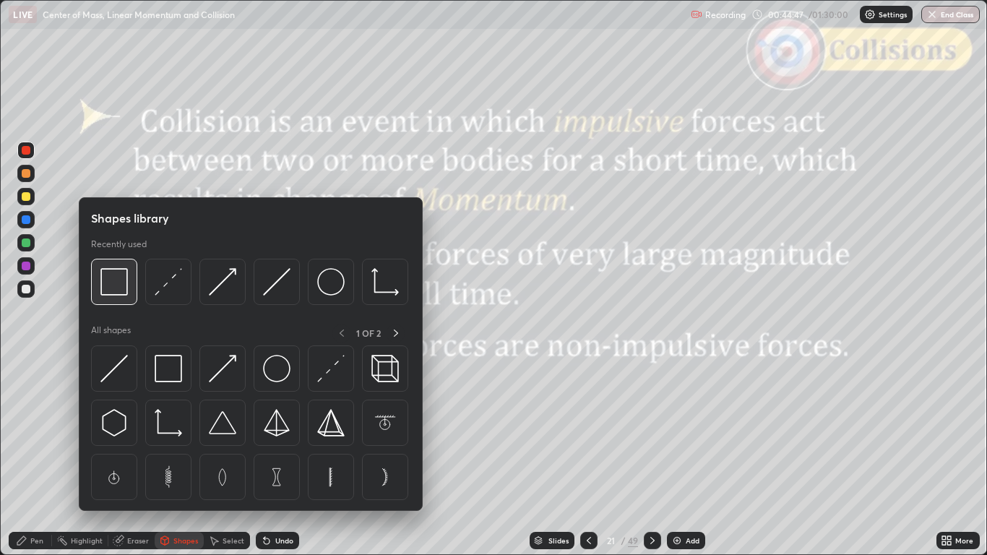
click at [125, 287] on img at bounding box center [113, 281] width 27 height 27
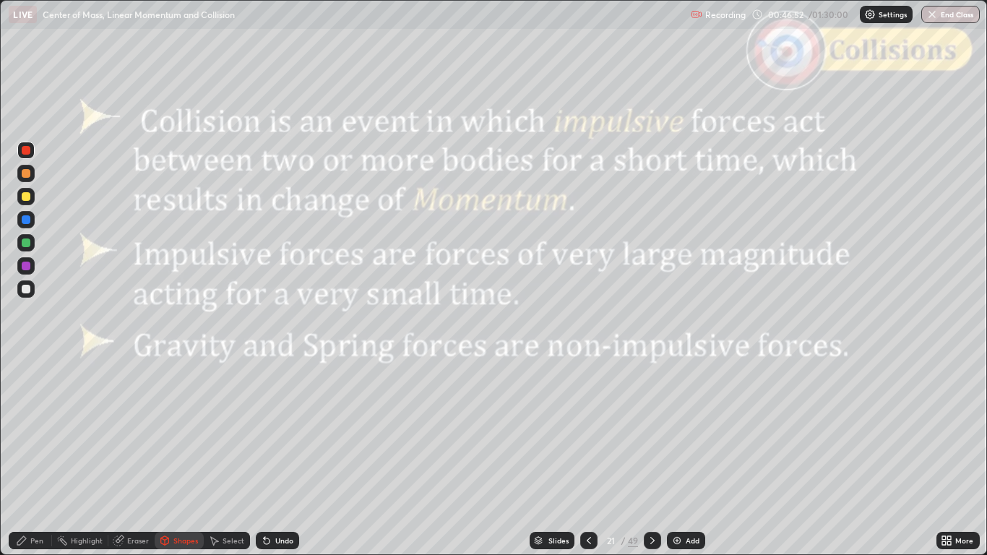
click at [651, 456] on icon at bounding box center [652, 540] width 12 height 12
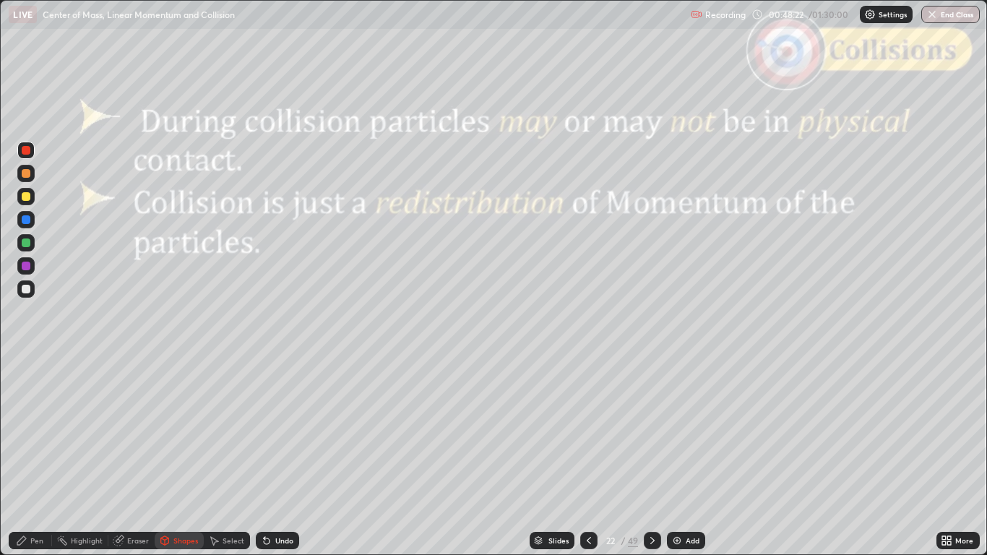
click at [651, 456] on icon at bounding box center [652, 540] width 12 height 12
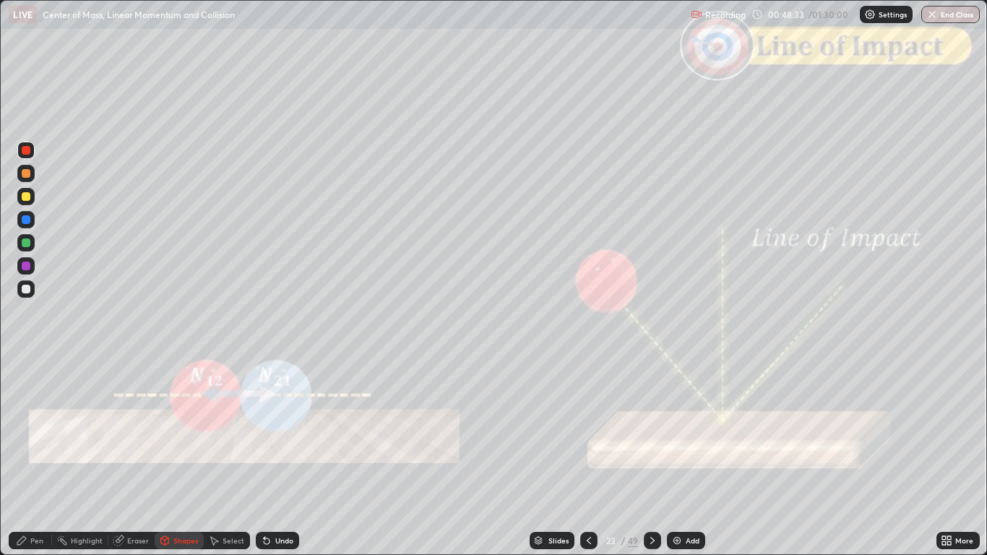
click at [278, 456] on div "Undo" at bounding box center [284, 540] width 18 height 7
click at [40, 456] on div "Pen" at bounding box center [36, 540] width 13 height 7
click at [22, 288] on div at bounding box center [26, 289] width 9 height 9
click at [19, 329] on div "Erase all" at bounding box center [26, 277] width 35 height 497
click at [27, 199] on div at bounding box center [26, 196] width 9 height 9
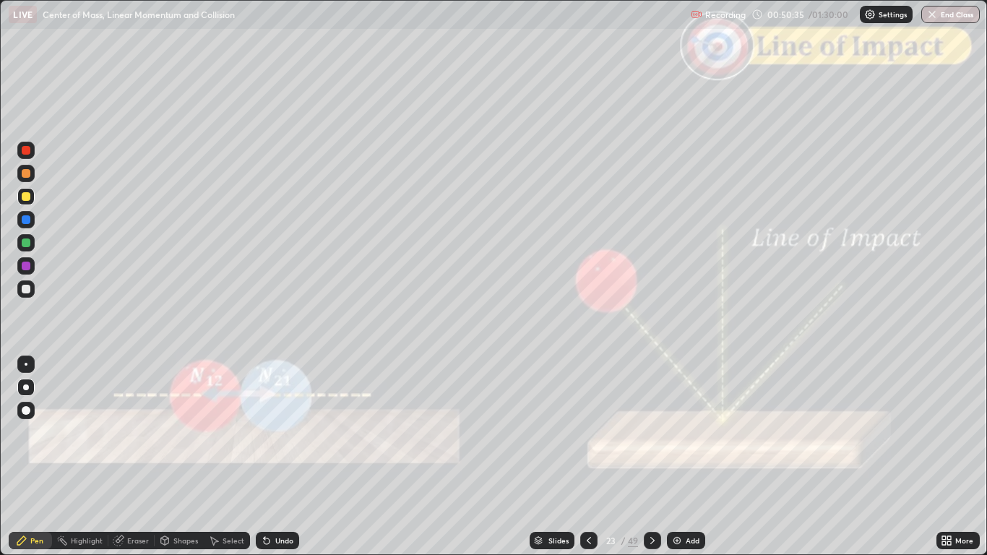
click at [26, 290] on div at bounding box center [26, 289] width 9 height 9
click at [26, 246] on div at bounding box center [26, 242] width 9 height 9
click at [180, 456] on div "Shapes" at bounding box center [179, 540] width 49 height 17
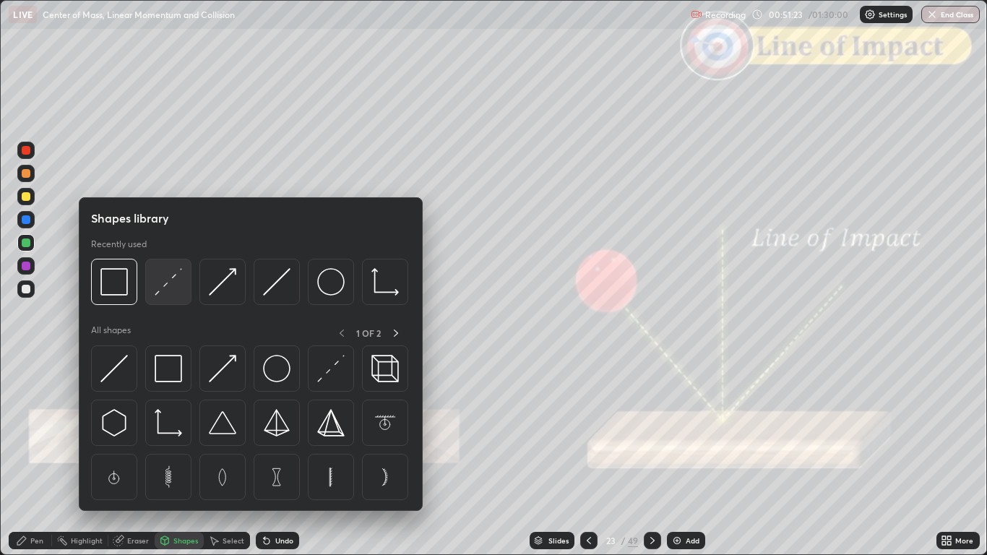
click at [166, 286] on img at bounding box center [168, 281] width 27 height 27
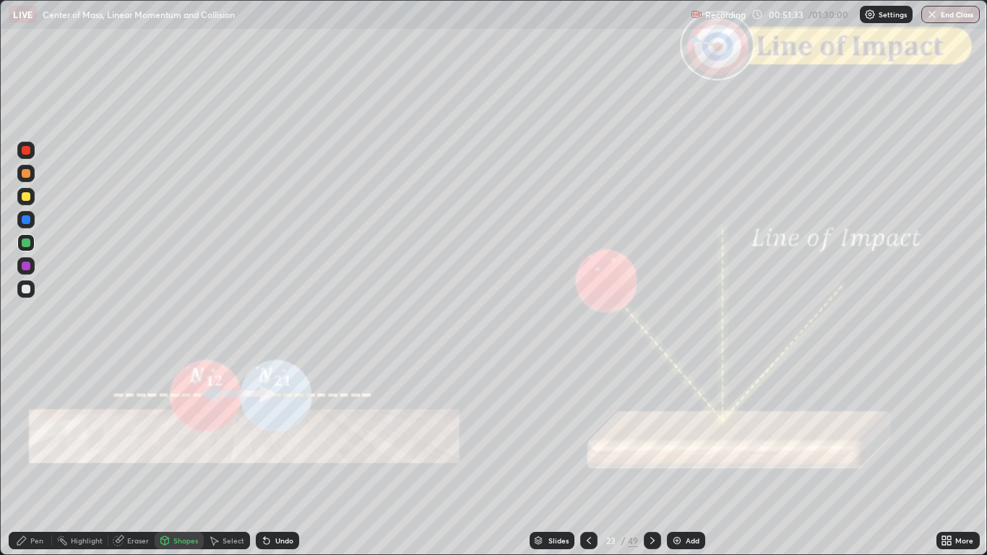
click at [29, 456] on div "Pen" at bounding box center [30, 540] width 43 height 17
click at [23, 195] on div at bounding box center [26, 196] width 9 height 9
click at [656, 456] on icon at bounding box center [652, 540] width 12 height 12
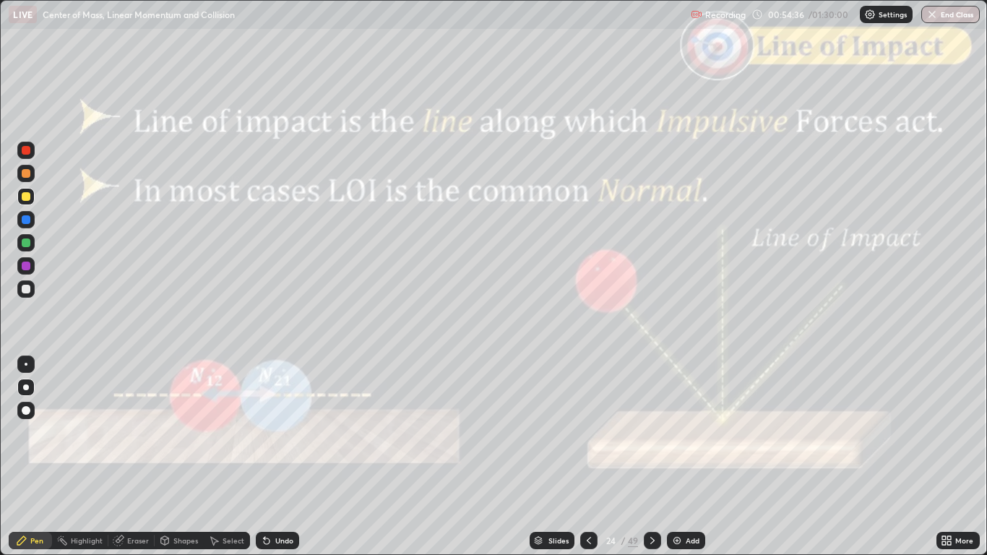
click at [651, 456] on icon at bounding box center [652, 540] width 12 height 12
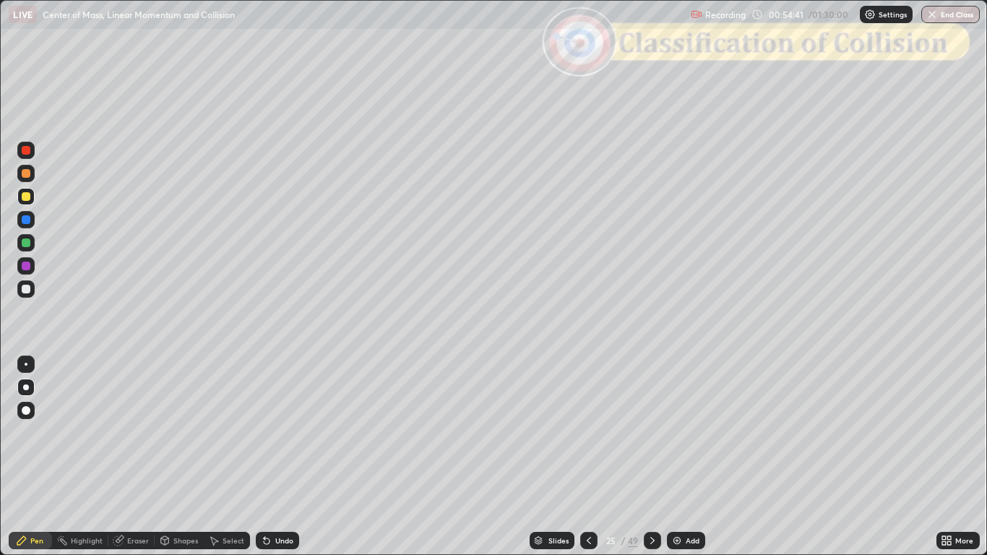
click at [651, 456] on icon at bounding box center [652, 540] width 12 height 12
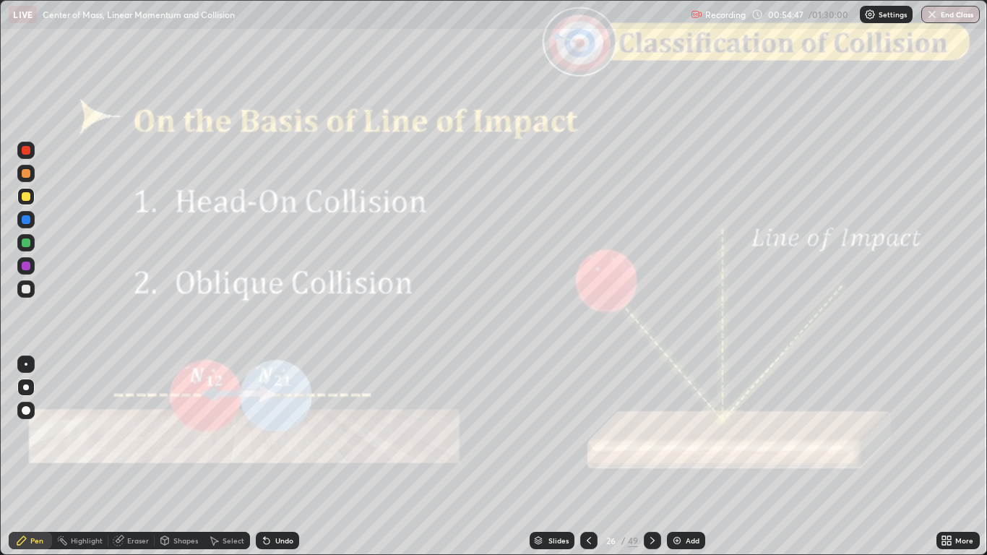
click at [176, 456] on div "Shapes" at bounding box center [185, 540] width 25 height 7
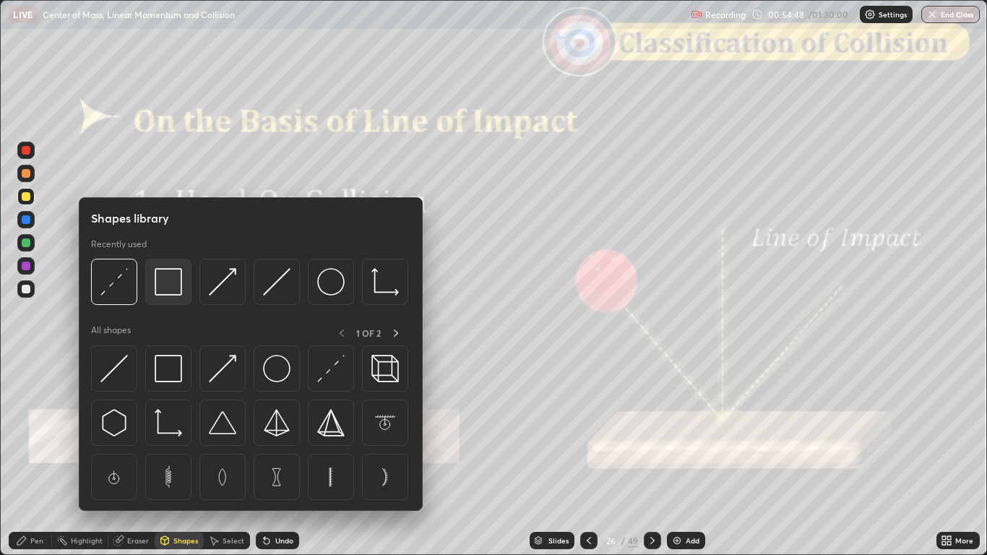
click at [168, 287] on img at bounding box center [168, 281] width 27 height 27
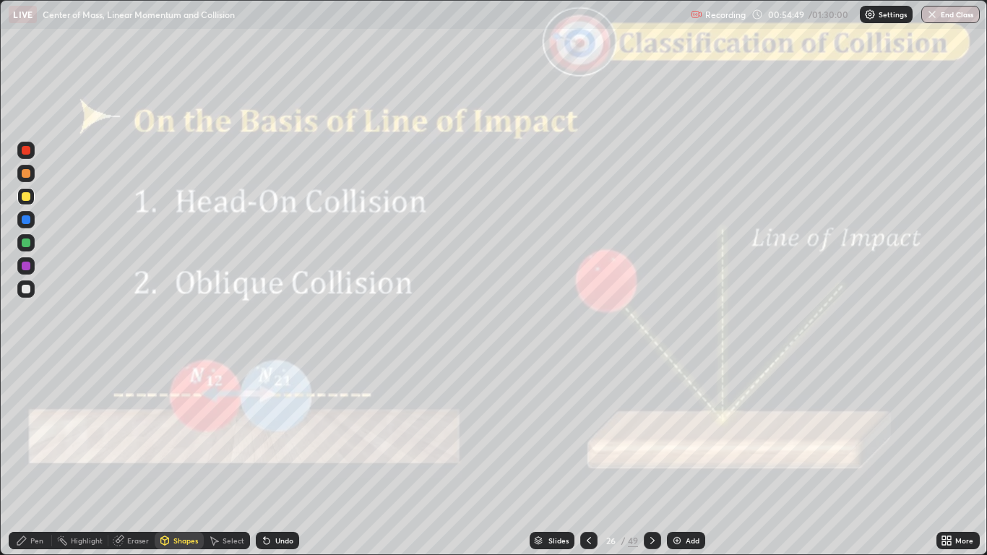
click at [32, 154] on div at bounding box center [25, 150] width 17 height 17
click at [31, 456] on div "Pen" at bounding box center [36, 540] width 13 height 7
click at [28, 290] on div at bounding box center [26, 289] width 9 height 9
click at [176, 456] on div "Shapes" at bounding box center [185, 540] width 25 height 7
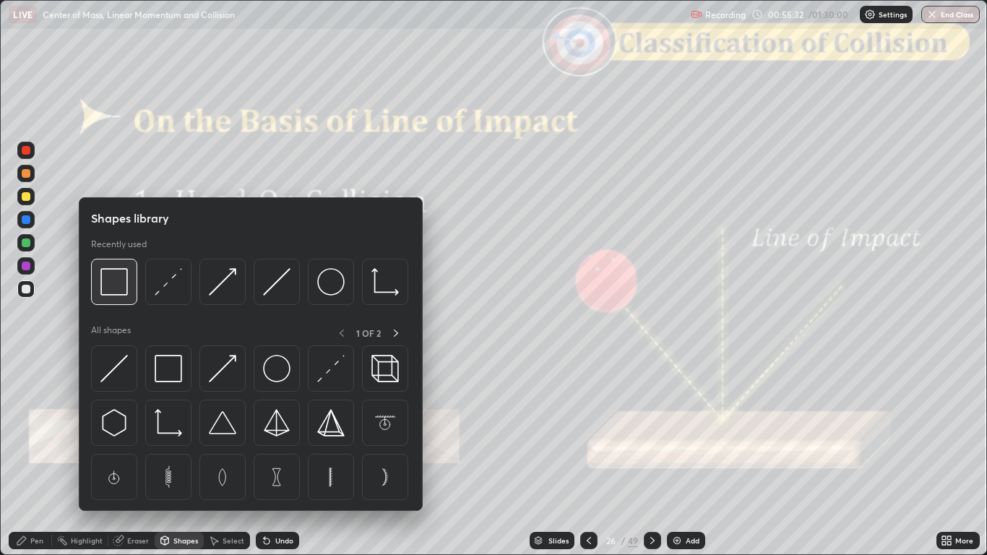
click at [117, 289] on img at bounding box center [113, 281] width 27 height 27
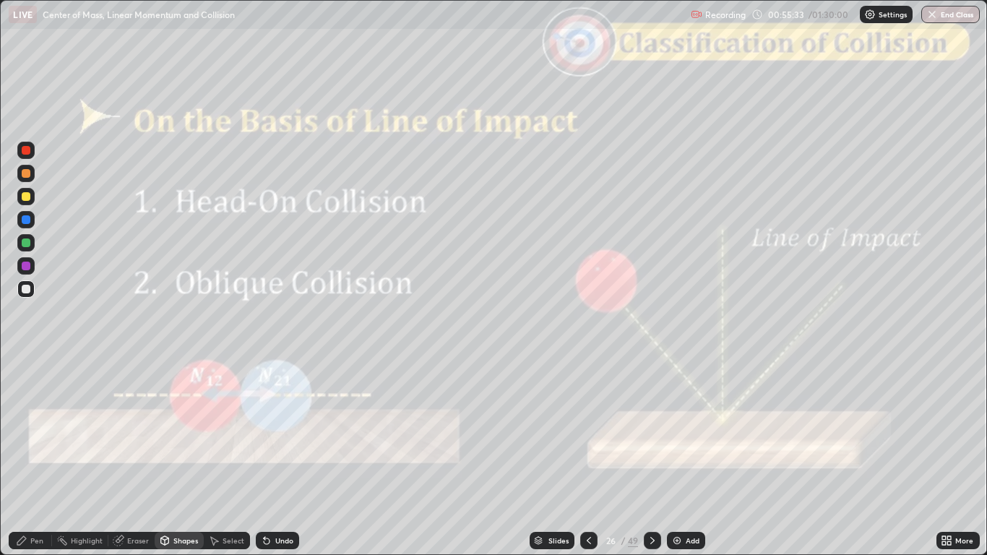
click at [27, 150] on div at bounding box center [26, 150] width 9 height 9
click at [649, 456] on icon at bounding box center [652, 540] width 12 height 12
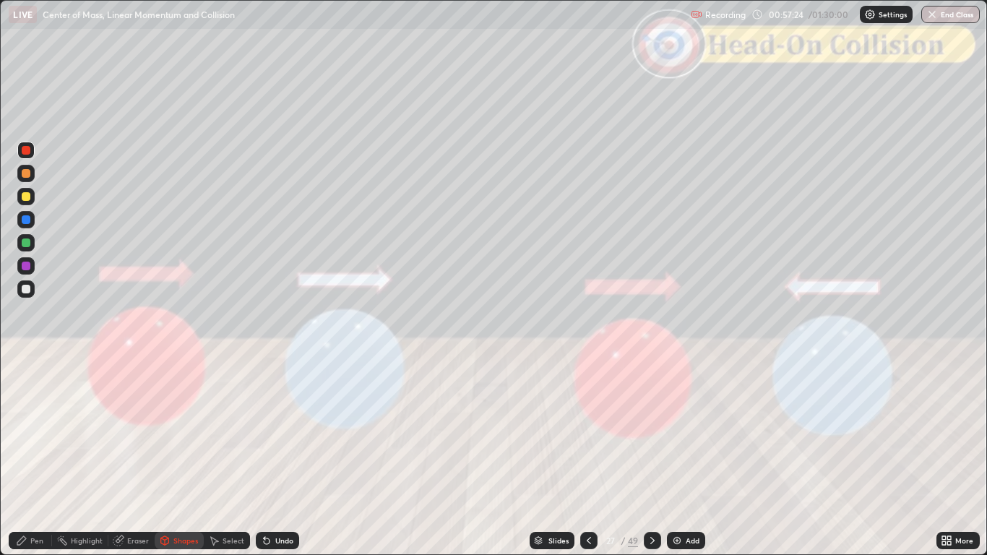
click at [651, 456] on icon at bounding box center [652, 540] width 12 height 12
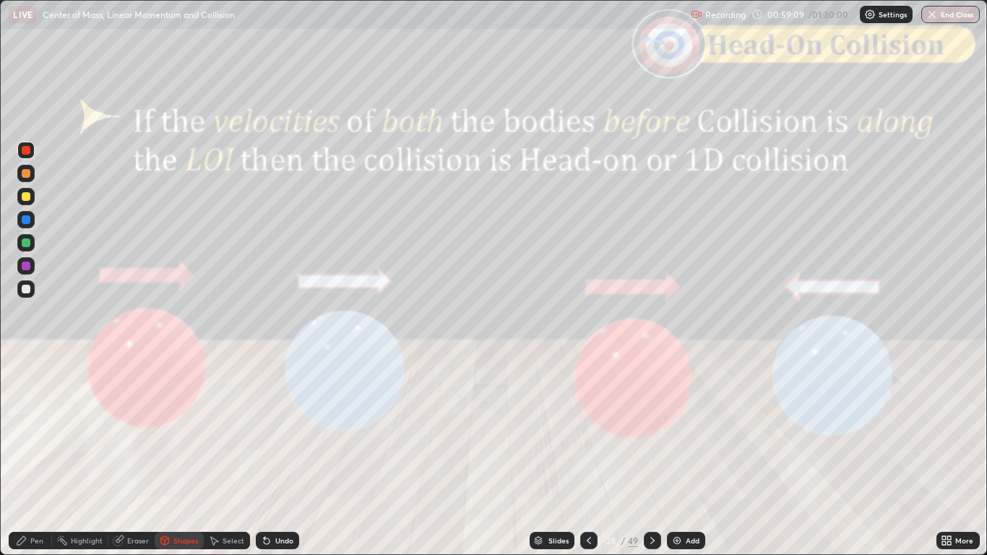
click at [651, 456] on icon at bounding box center [652, 540] width 12 height 12
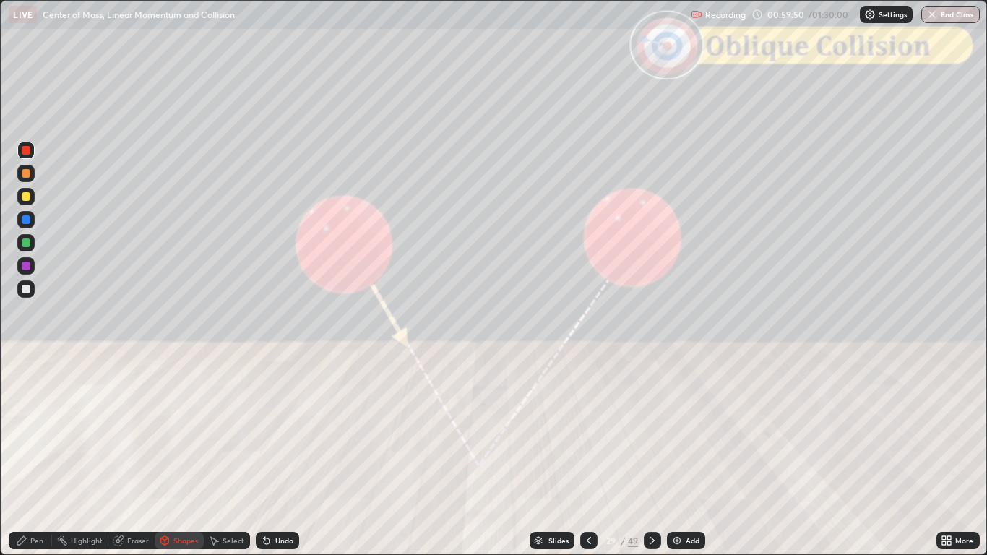
click at [651, 456] on icon at bounding box center [652, 540] width 12 height 12
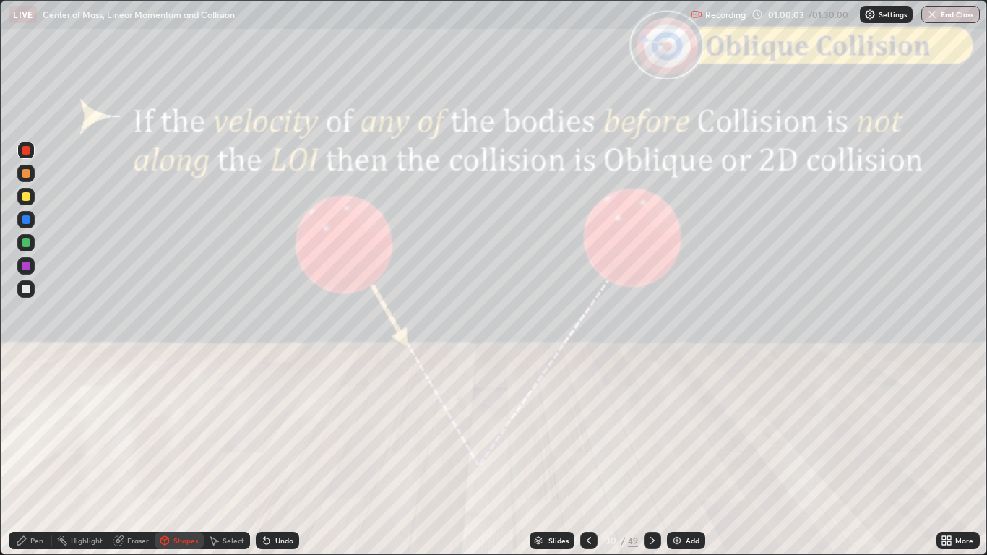
click at [276, 456] on div "Undo" at bounding box center [277, 540] width 43 height 17
click at [280, 456] on div "Undo" at bounding box center [277, 540] width 43 height 17
click at [649, 456] on icon at bounding box center [652, 540] width 12 height 12
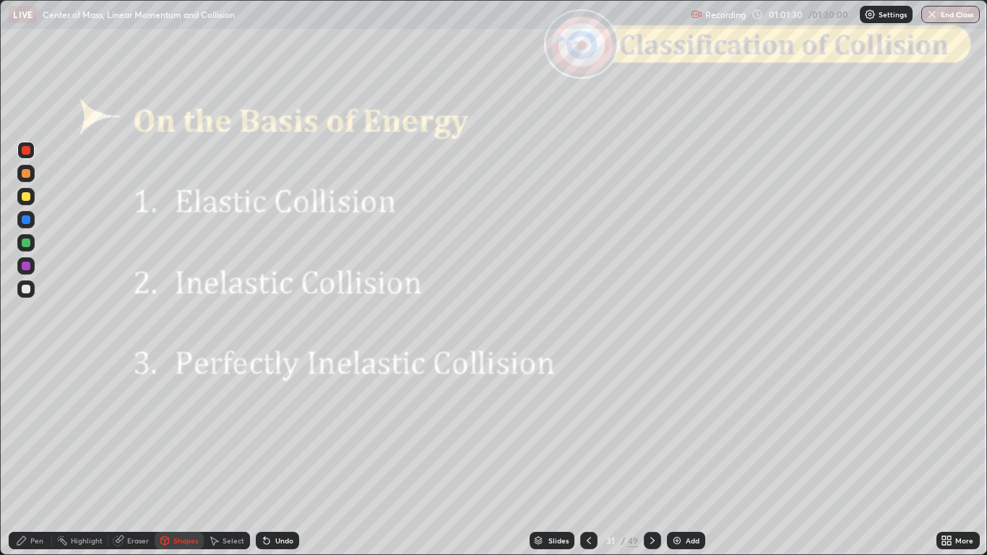
click at [27, 456] on icon at bounding box center [22, 540] width 12 height 12
click at [649, 456] on icon at bounding box center [652, 540] width 12 height 12
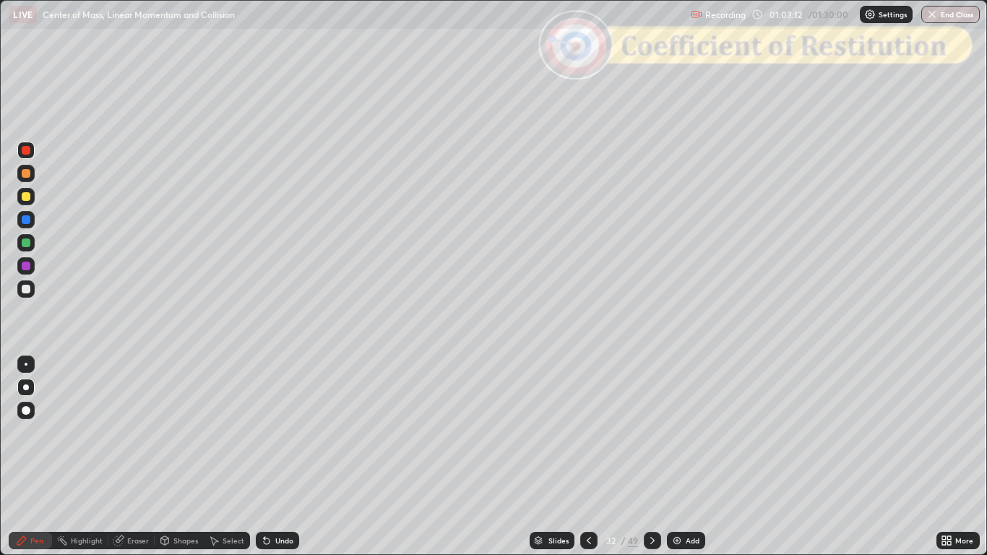
click at [27, 292] on div at bounding box center [26, 289] width 9 height 9
click at [282, 456] on div "Undo" at bounding box center [284, 540] width 18 height 7
click at [26, 173] on div at bounding box center [26, 173] width 9 height 9
click at [27, 292] on div at bounding box center [26, 289] width 9 height 9
click at [279, 456] on div "Undo" at bounding box center [284, 540] width 18 height 7
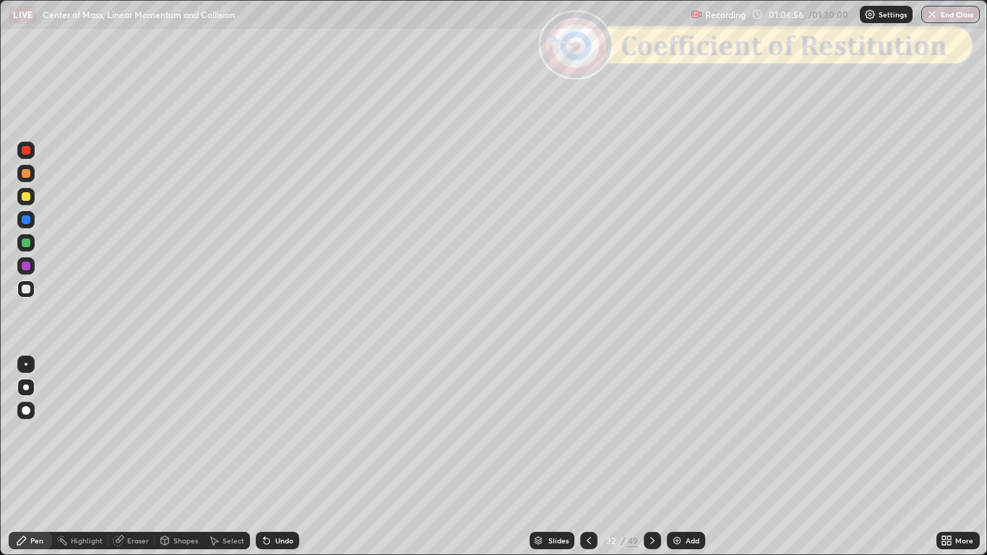
click at [649, 456] on icon at bounding box center [652, 540] width 12 height 12
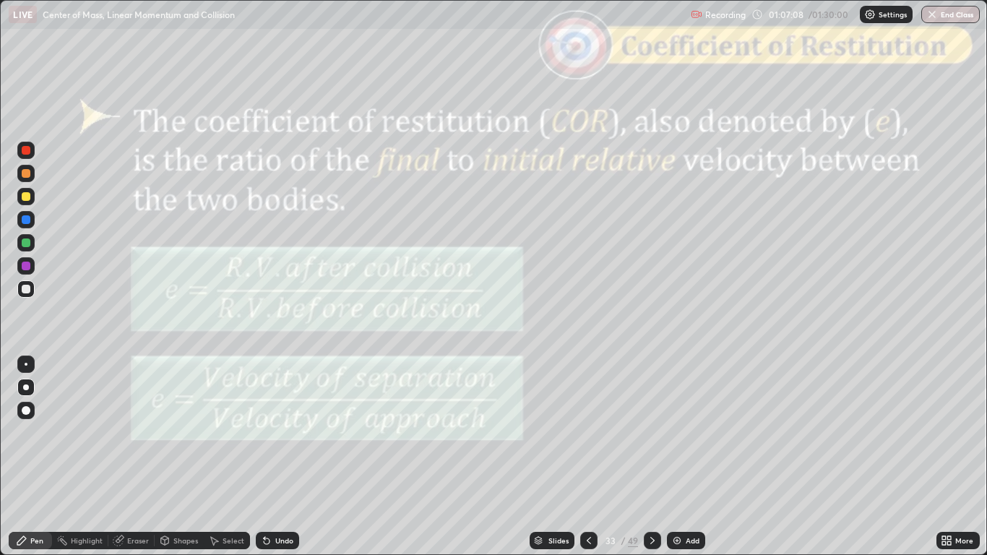
click at [551, 456] on div "Slides" at bounding box center [558, 540] width 20 height 7
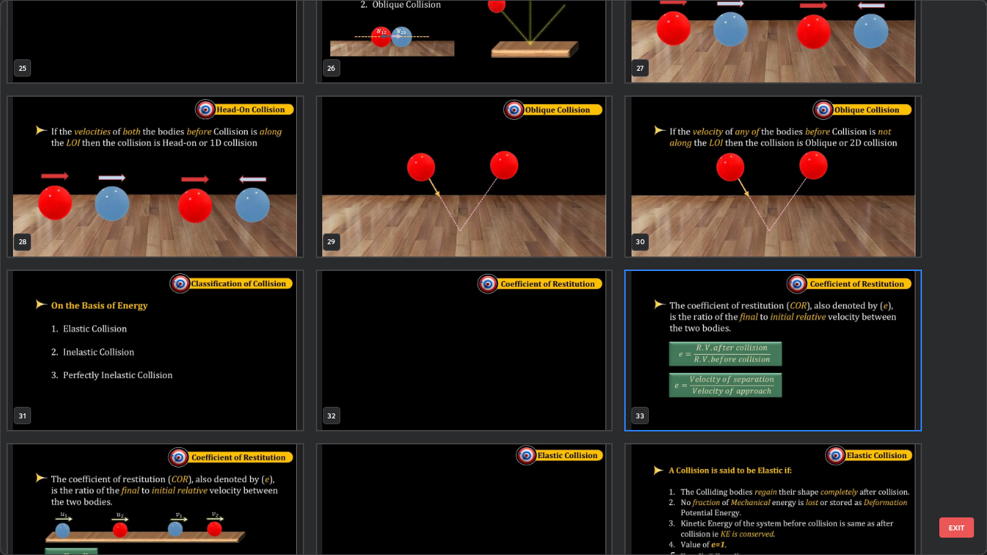
scroll to position [1551, 0]
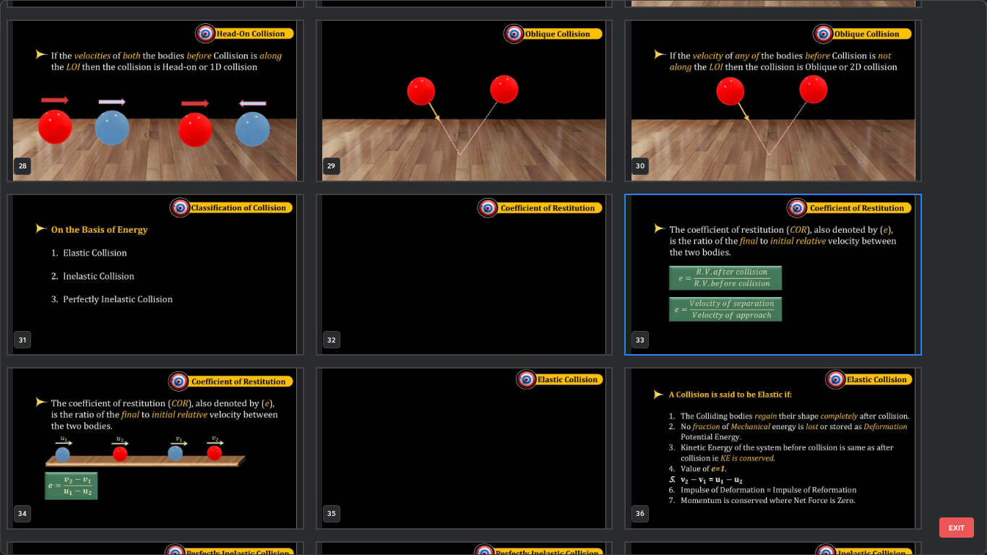
click at [950, 456] on button "EXIT" at bounding box center [956, 527] width 35 height 20
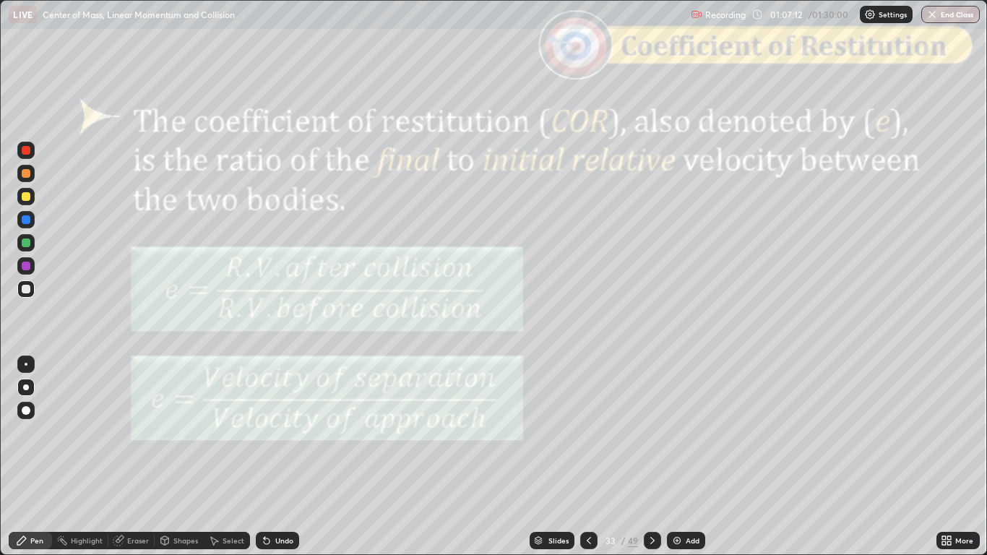
scroll to position [0, 0]
click at [651, 456] on icon at bounding box center [652, 540] width 12 height 12
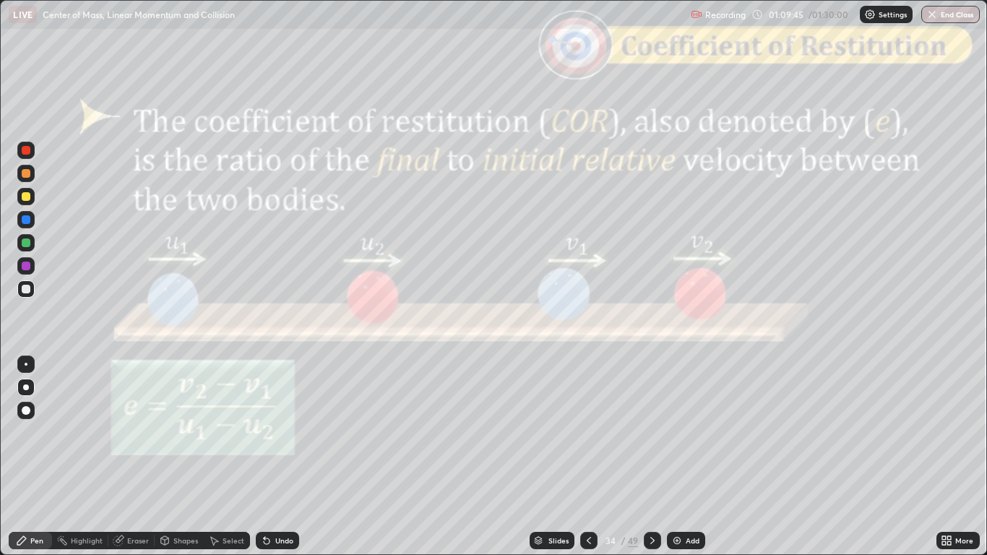
click at [29, 154] on div at bounding box center [26, 150] width 9 height 9
click at [272, 456] on div "Undo" at bounding box center [277, 540] width 43 height 17
click at [557, 456] on div "Slides" at bounding box center [558, 540] width 20 height 7
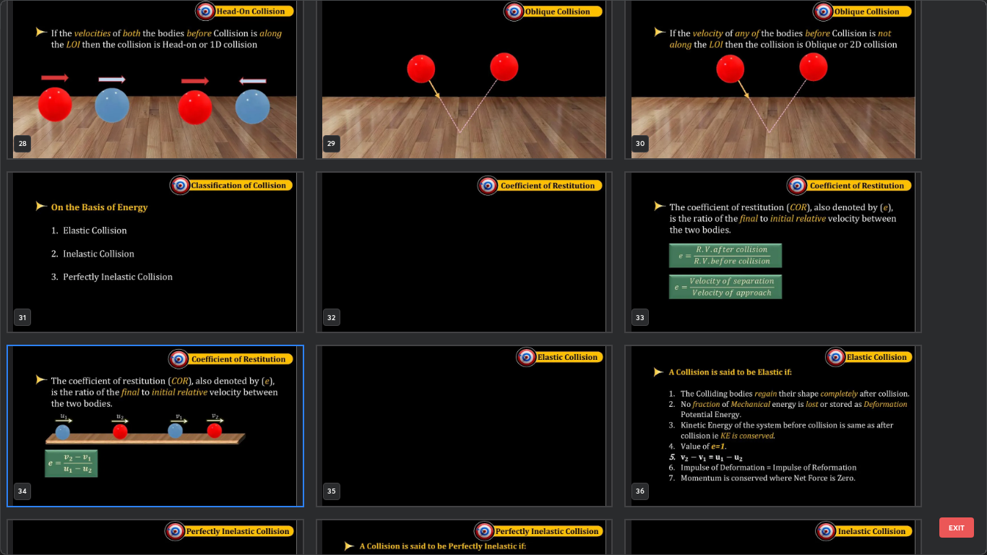
scroll to position [1577, 0]
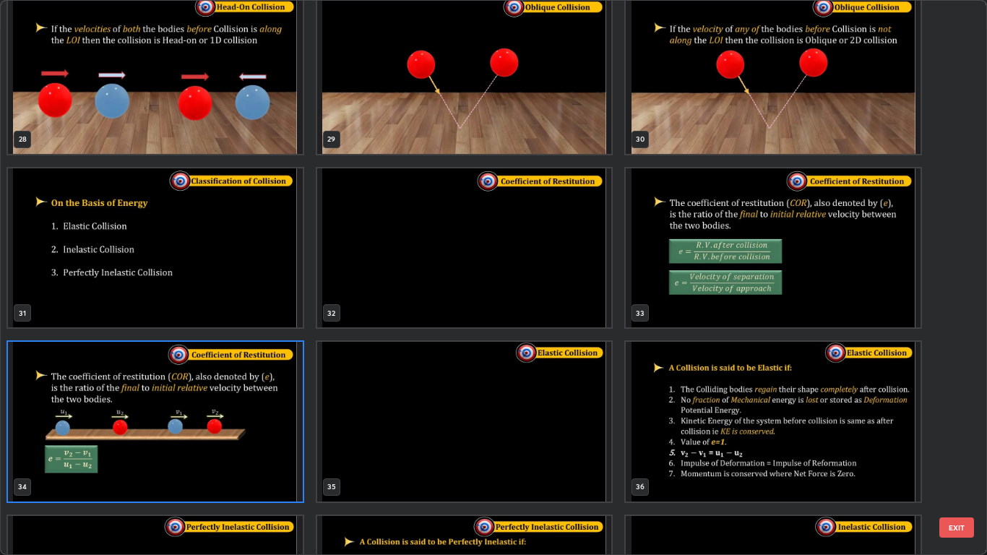
click at [961, 456] on button "EXIT" at bounding box center [956, 527] width 35 height 20
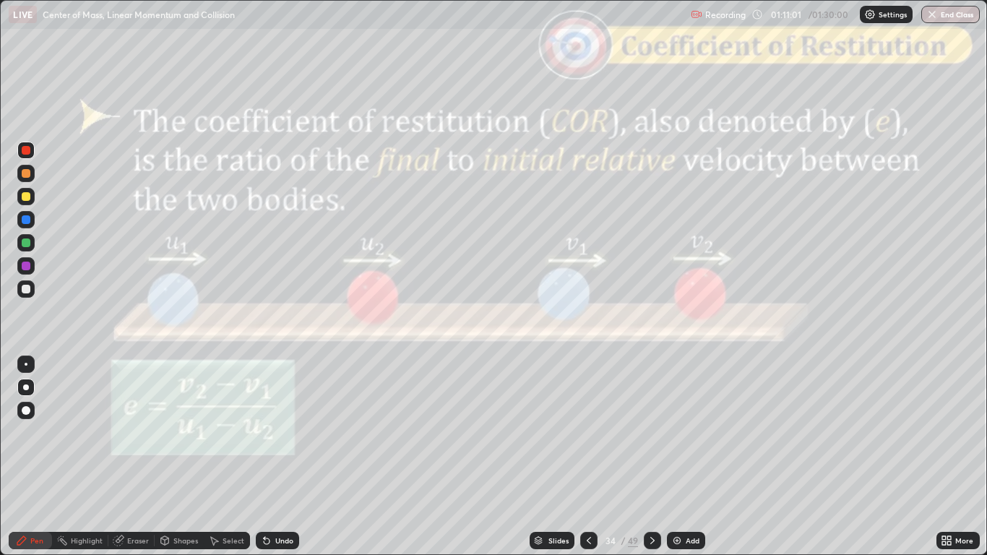
click at [30, 288] on div at bounding box center [26, 289] width 9 height 9
click at [282, 456] on div "Undo" at bounding box center [277, 540] width 43 height 17
click at [285, 456] on div "Undo" at bounding box center [277, 540] width 43 height 17
click at [282, 456] on div "Undo" at bounding box center [284, 540] width 18 height 7
click at [646, 456] on div at bounding box center [652, 540] width 17 height 29
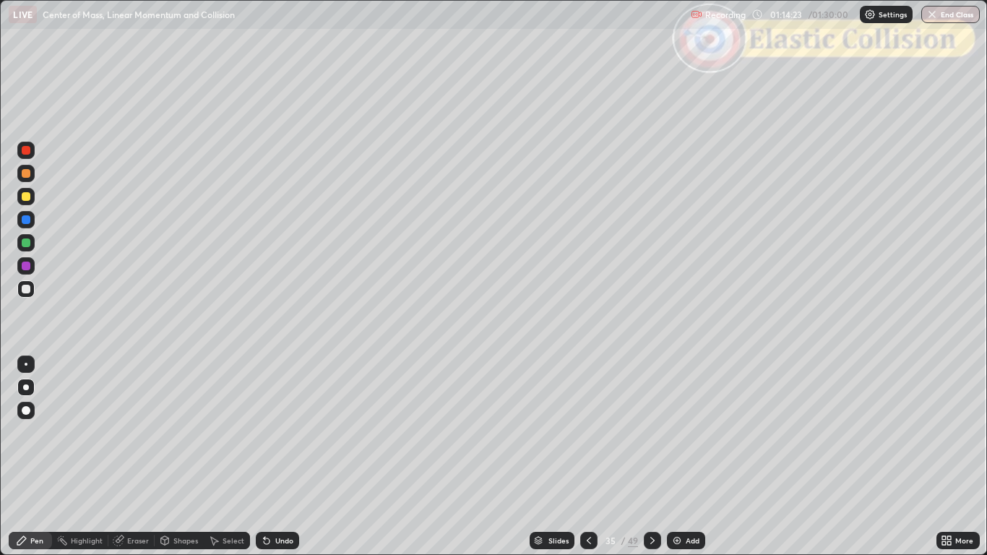
click at [651, 456] on icon at bounding box center [652, 540] width 12 height 12
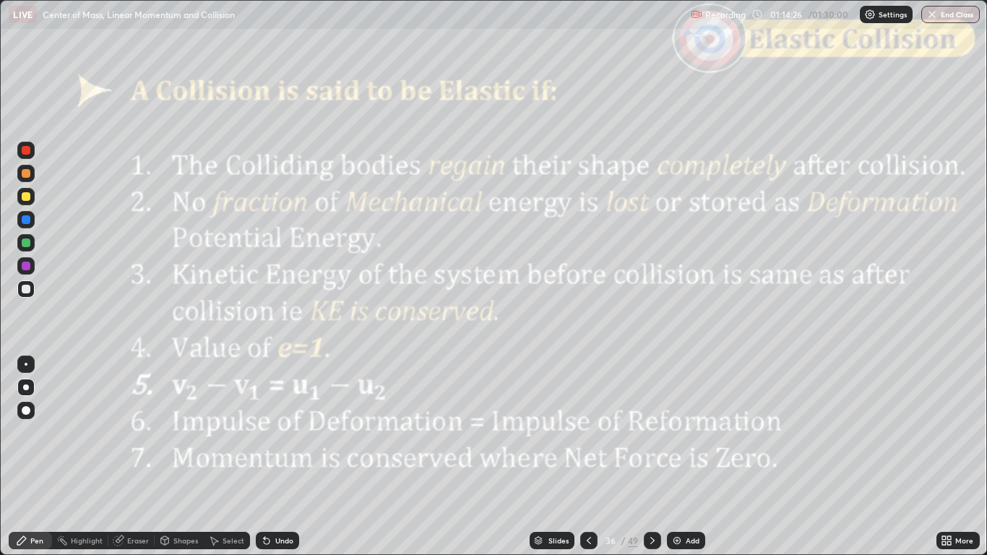
click at [30, 149] on div at bounding box center [26, 150] width 9 height 9
click at [651, 456] on icon at bounding box center [652, 540] width 12 height 12
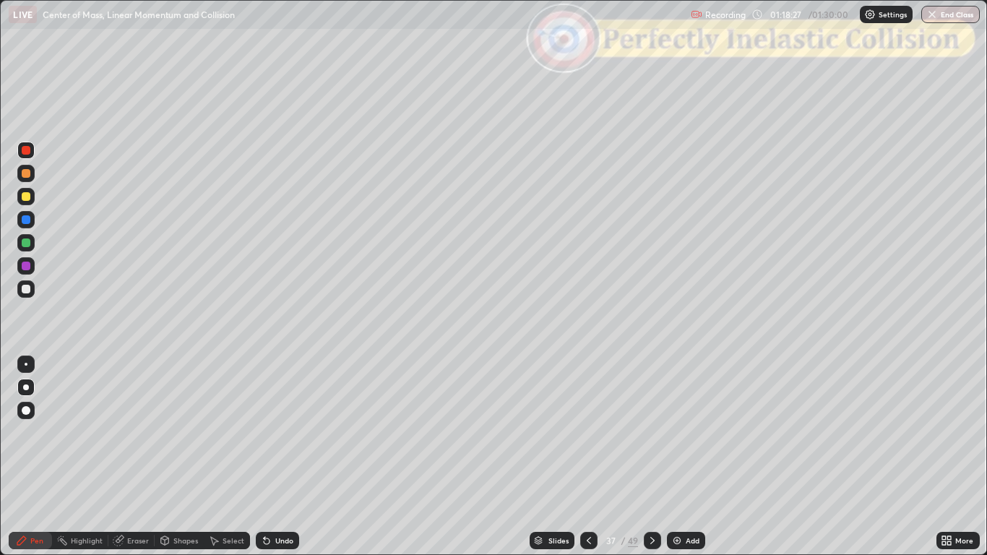
click at [651, 456] on icon at bounding box center [652, 540] width 4 height 7
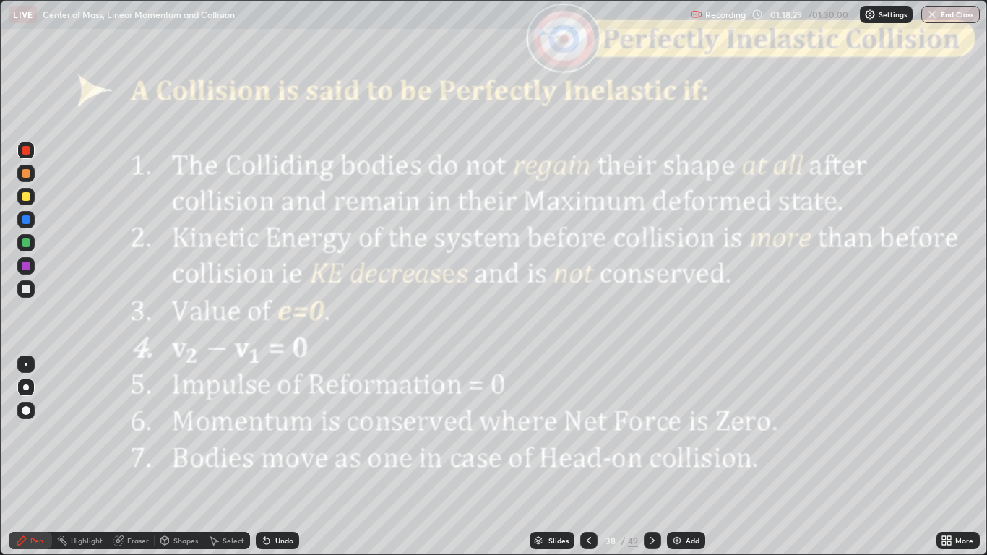
click at [174, 456] on div "Shapes" at bounding box center [185, 540] width 25 height 7
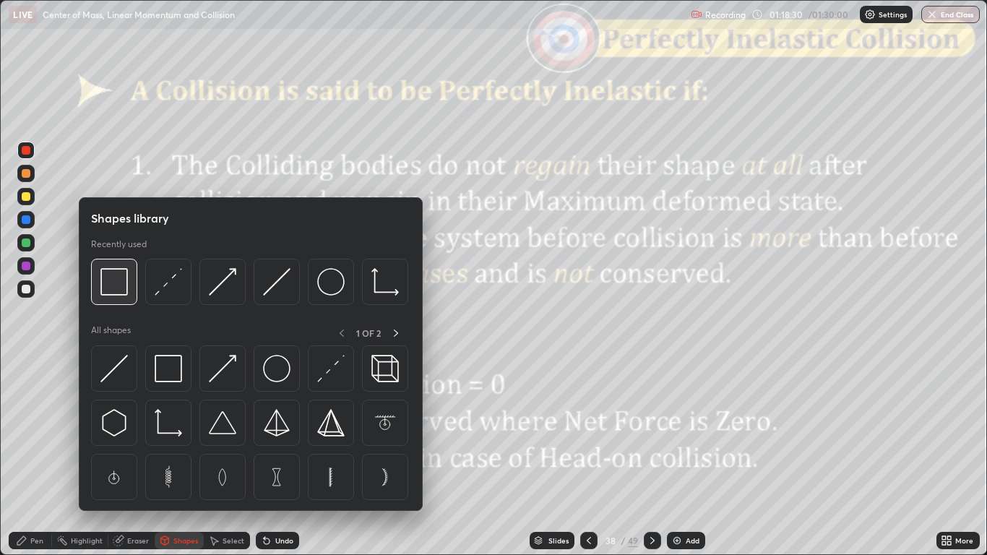
click at [118, 285] on img at bounding box center [113, 281] width 27 height 27
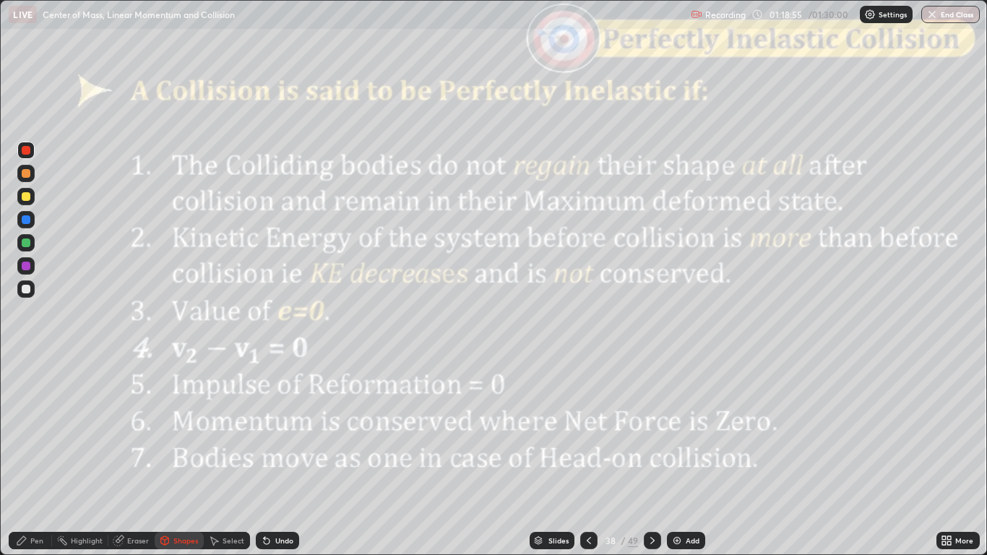
click at [25, 456] on icon at bounding box center [22, 540] width 12 height 12
click at [283, 456] on div "Undo" at bounding box center [277, 540] width 43 height 17
click at [177, 456] on div "Shapes" at bounding box center [185, 540] width 25 height 7
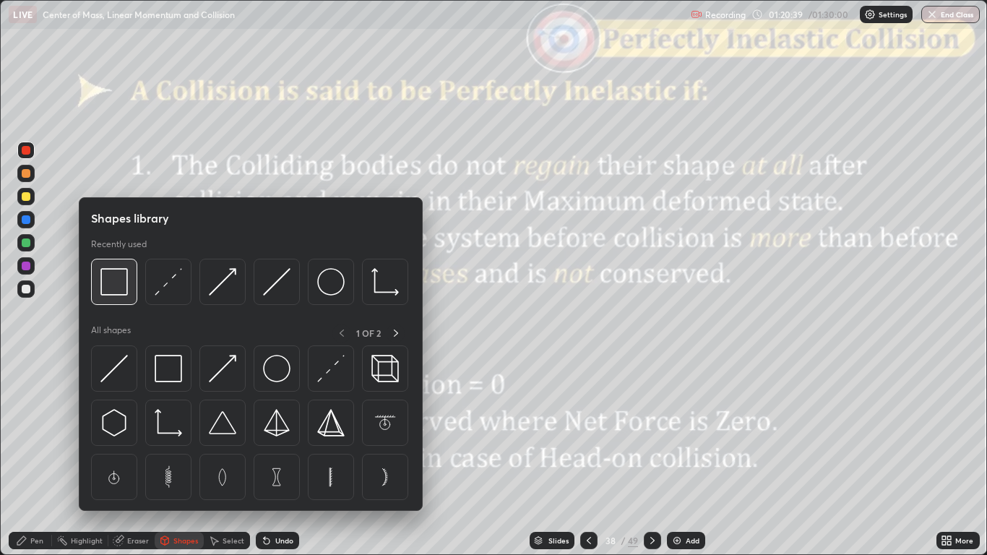
click at [116, 288] on img at bounding box center [113, 281] width 27 height 27
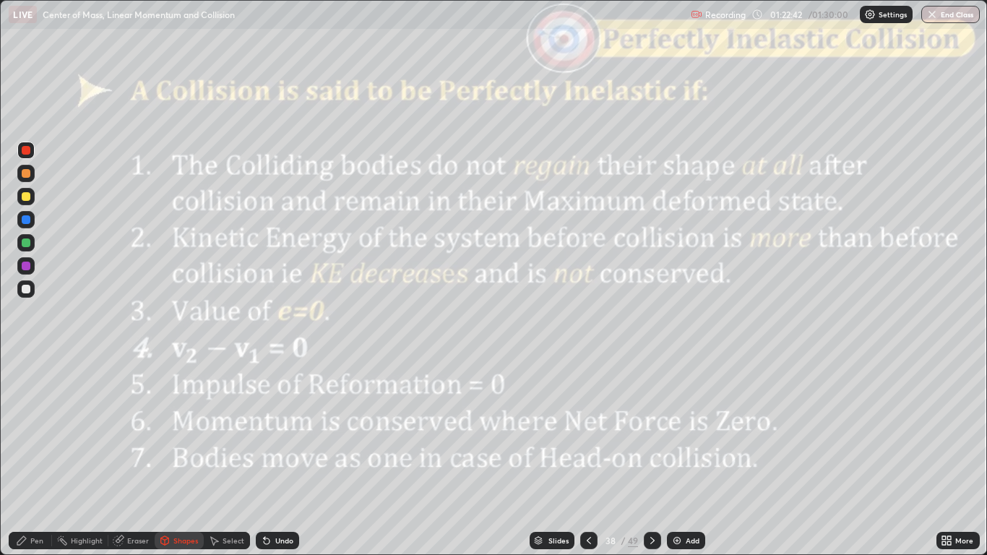
click at [647, 456] on div at bounding box center [652, 540] width 17 height 17
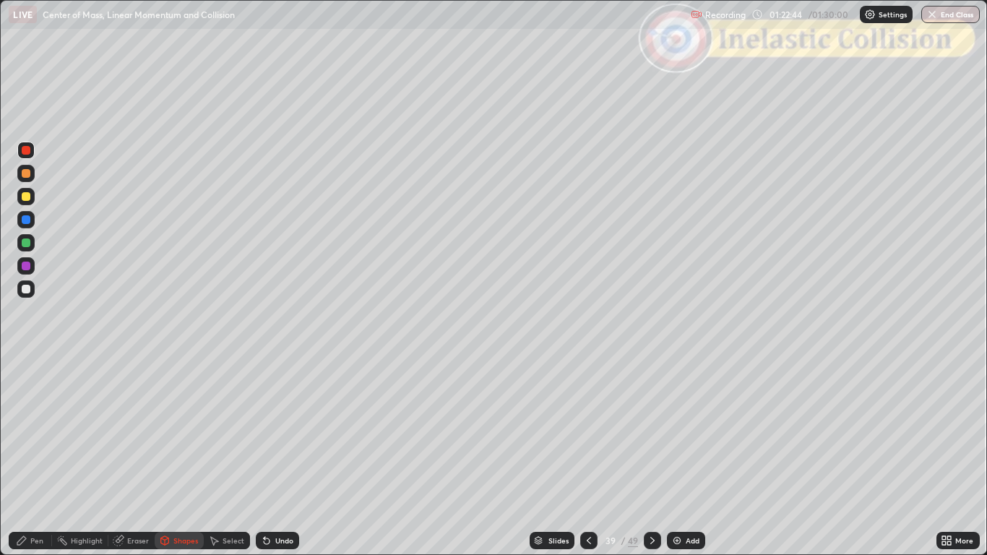
click at [651, 456] on icon at bounding box center [652, 540] width 12 height 12
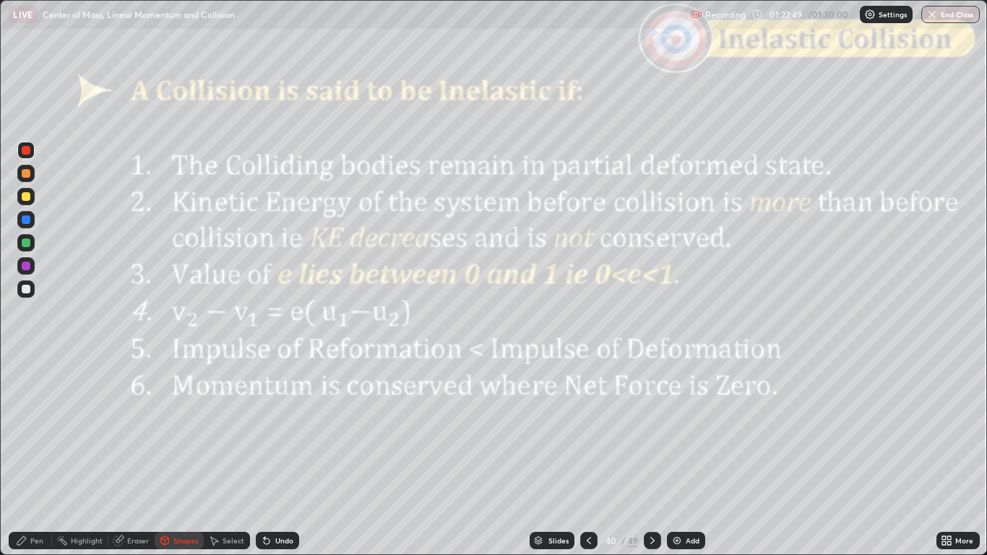
click at [548, 456] on div "Slides" at bounding box center [558, 540] width 20 height 7
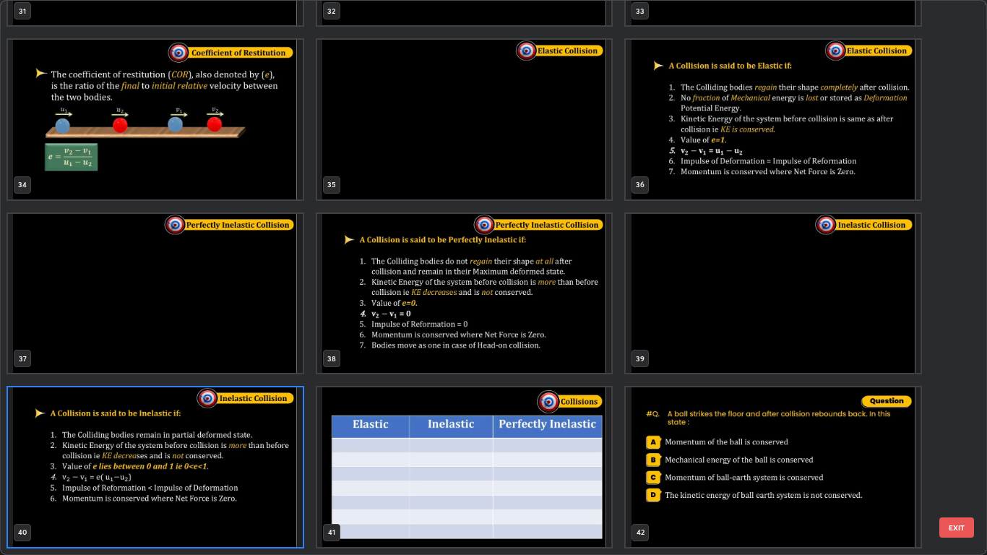
scroll to position [549, 978]
click at [956, 456] on button "EXIT" at bounding box center [956, 527] width 35 height 20
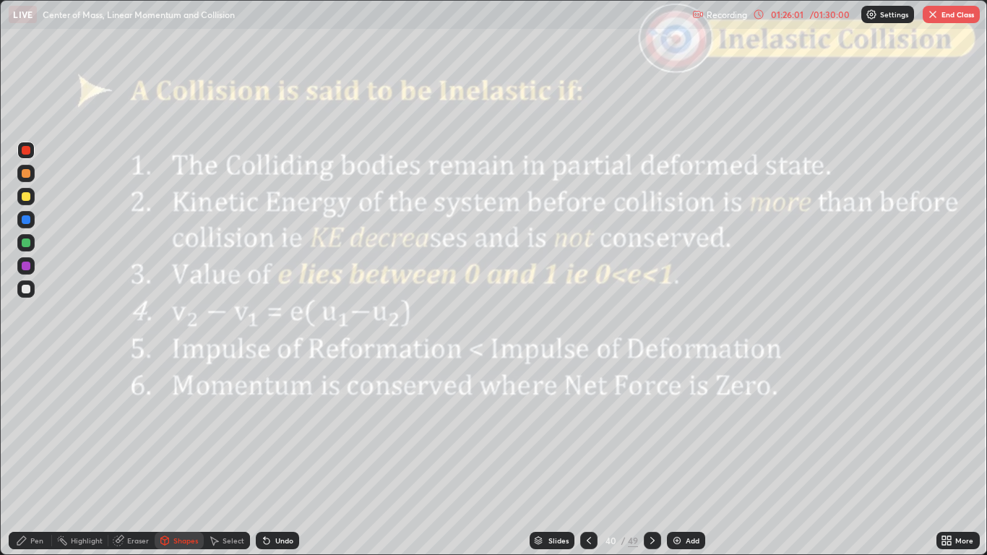
click at [550, 456] on div "Slides" at bounding box center [558, 540] width 20 height 7
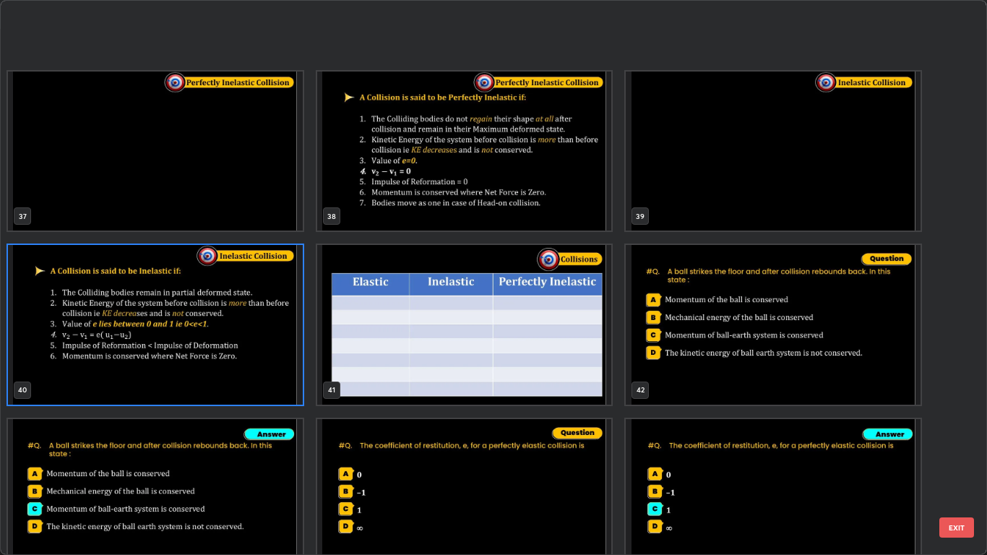
scroll to position [2401, 0]
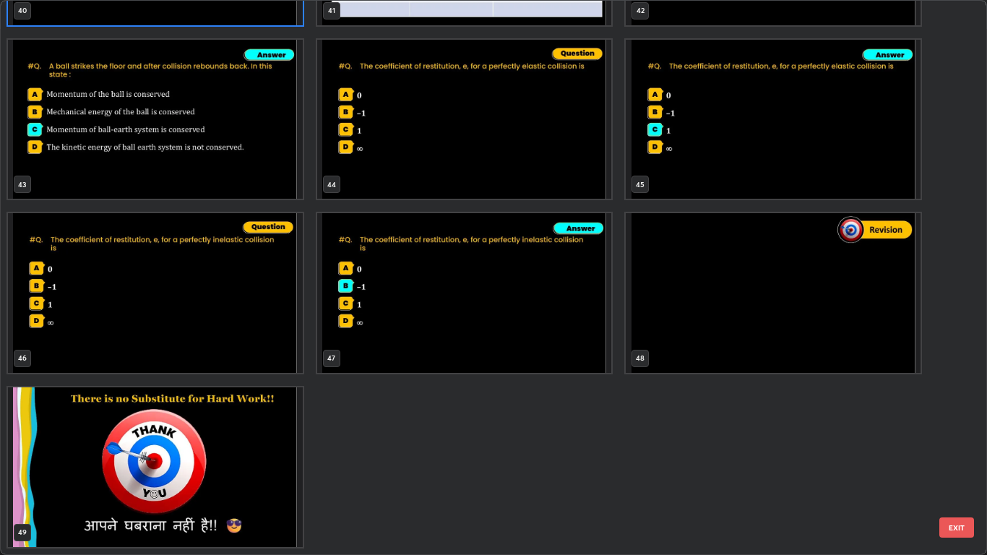
click at [220, 448] on img "grid" at bounding box center [155, 467] width 295 height 160
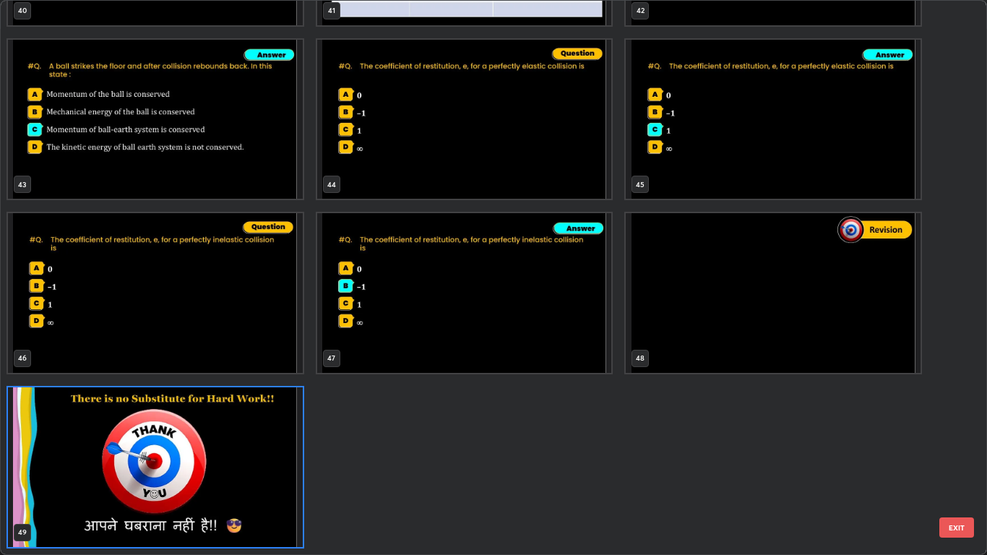
click at [958, 456] on button "EXIT" at bounding box center [956, 527] width 35 height 20
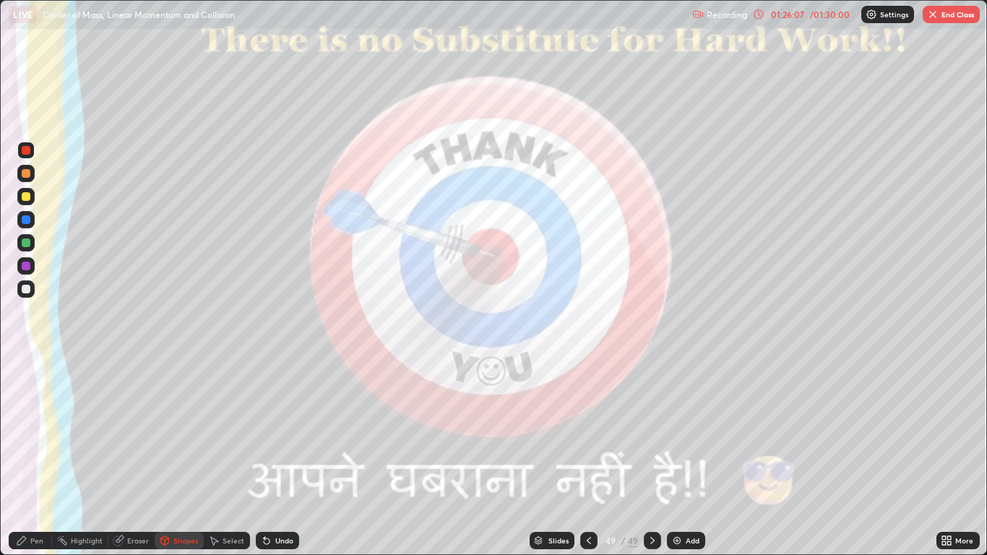
click at [943, 19] on button "End Class" at bounding box center [950, 14] width 57 height 17
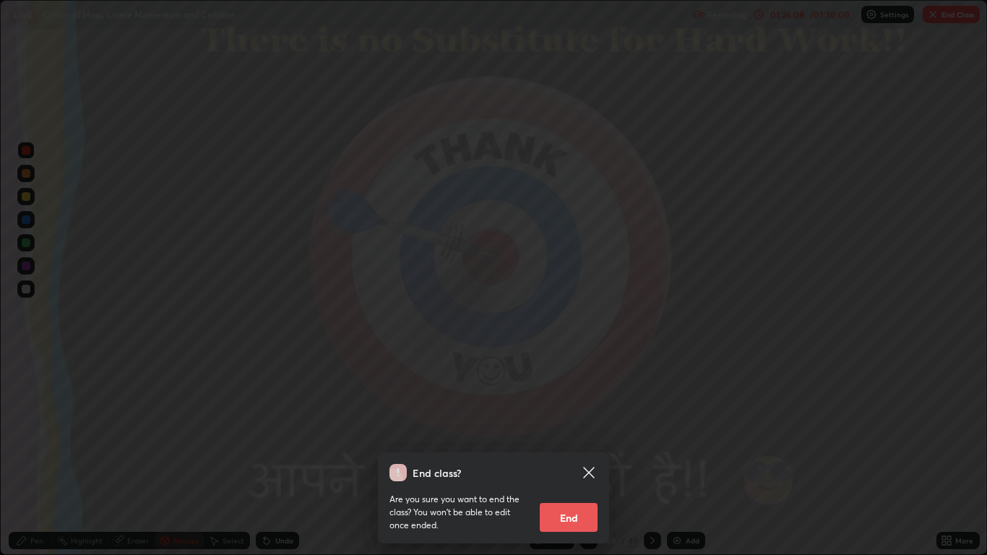
click at [547, 456] on button "End" at bounding box center [569, 517] width 58 height 29
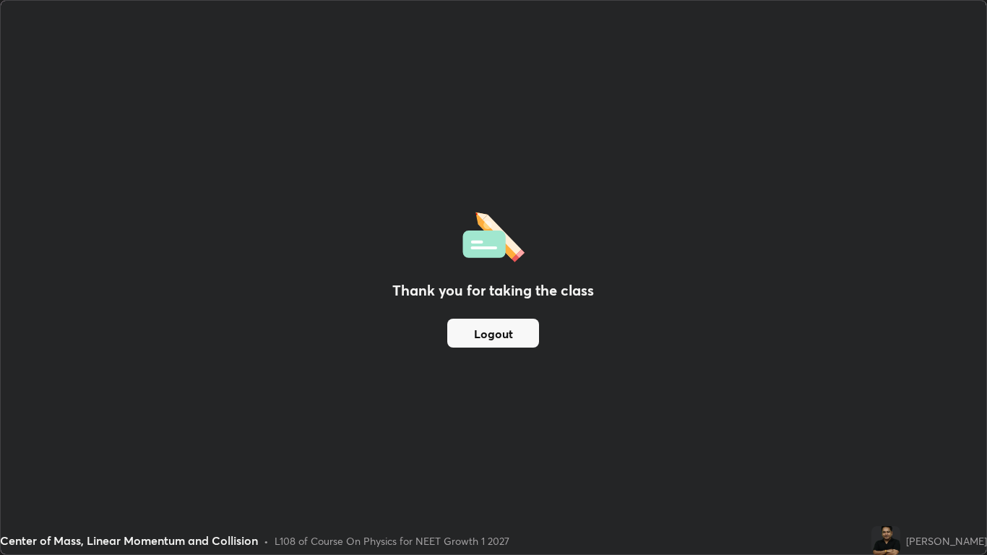
click at [477, 334] on button "Logout" at bounding box center [493, 333] width 92 height 29
